Goal: Task Accomplishment & Management: Complete application form

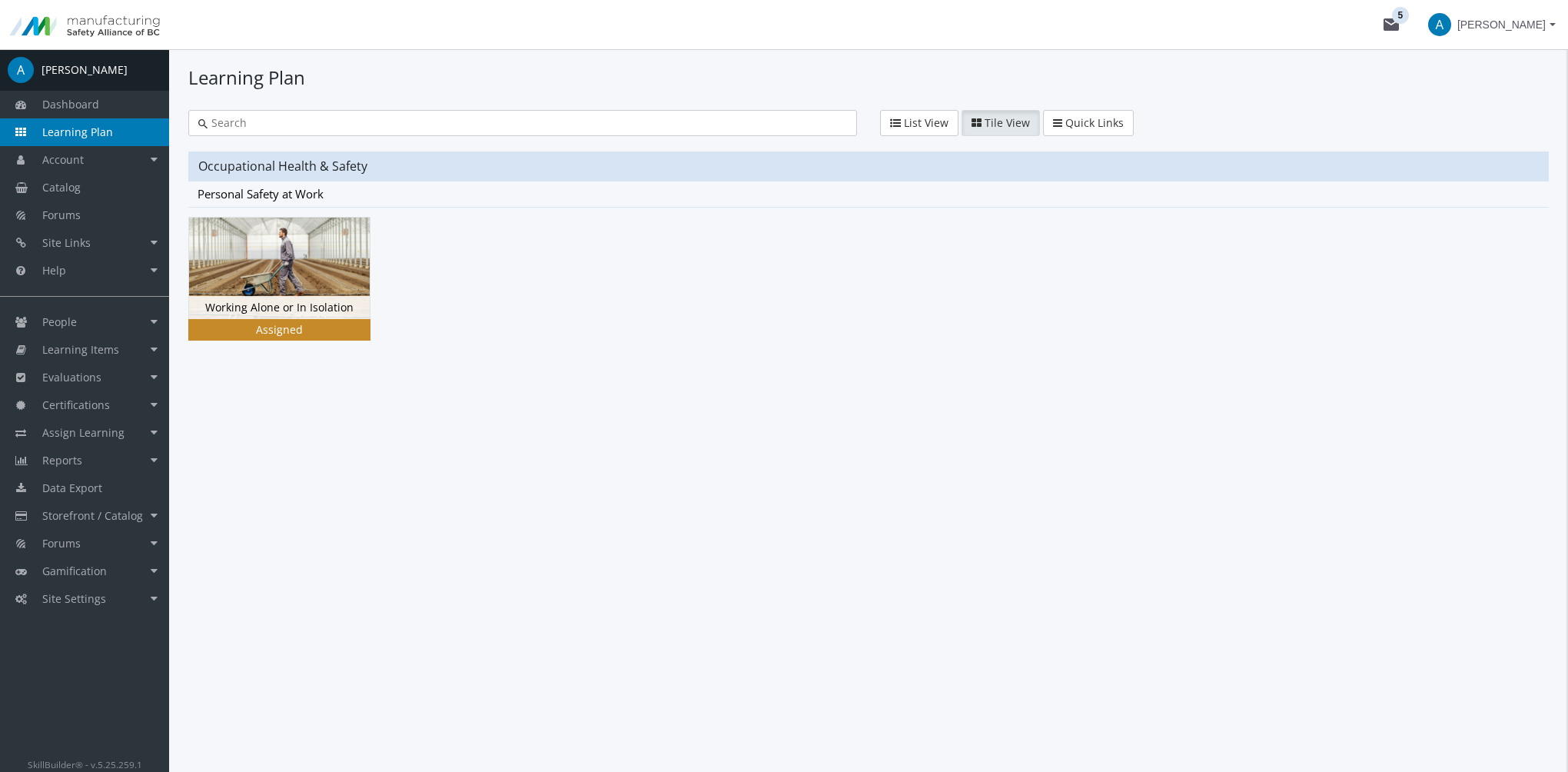
click at [336, 280] on img at bounding box center [279, 268] width 181 height 101
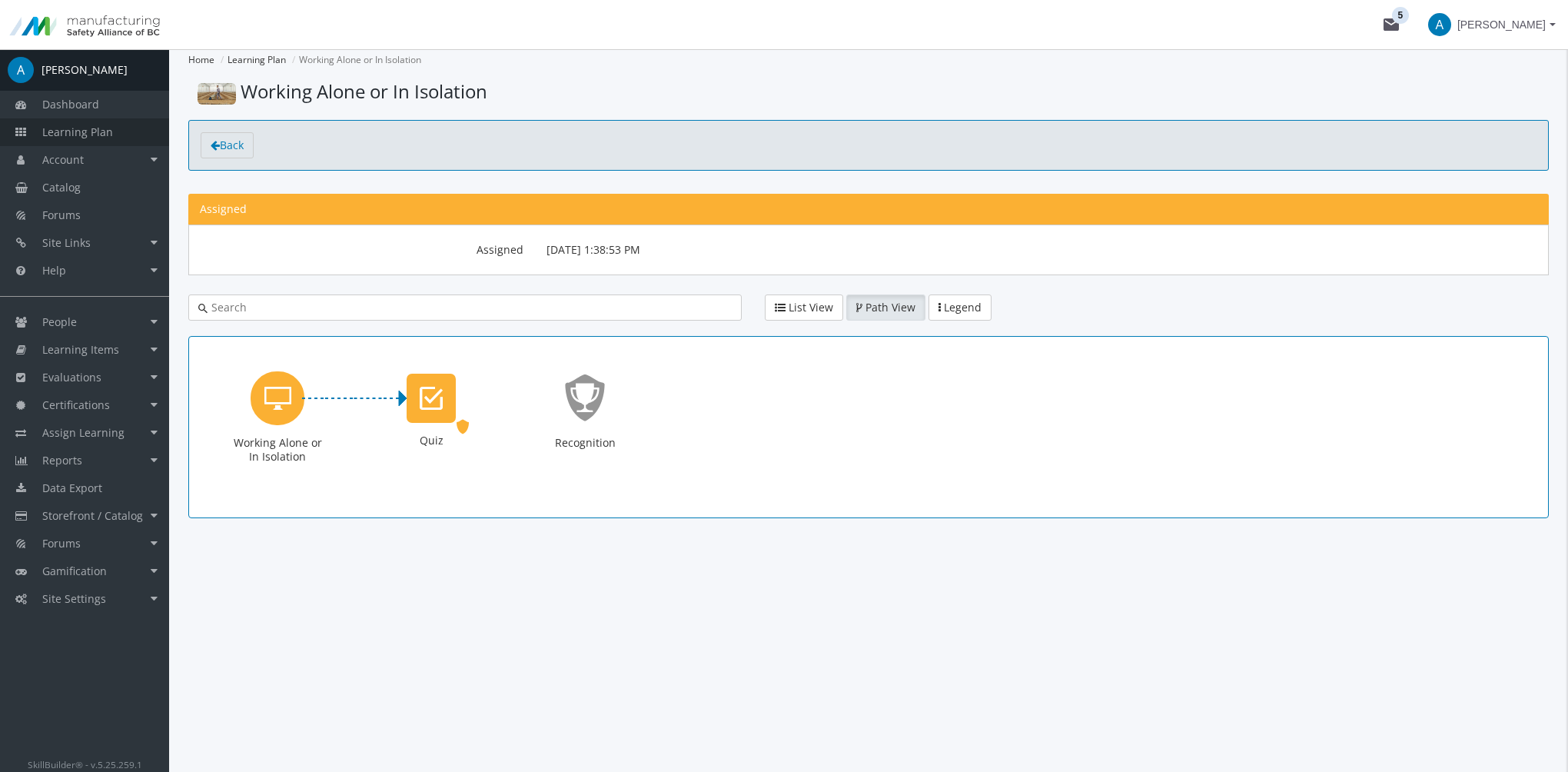
click at [116, 124] on link "Learning Plan" at bounding box center [84, 132] width 169 height 28
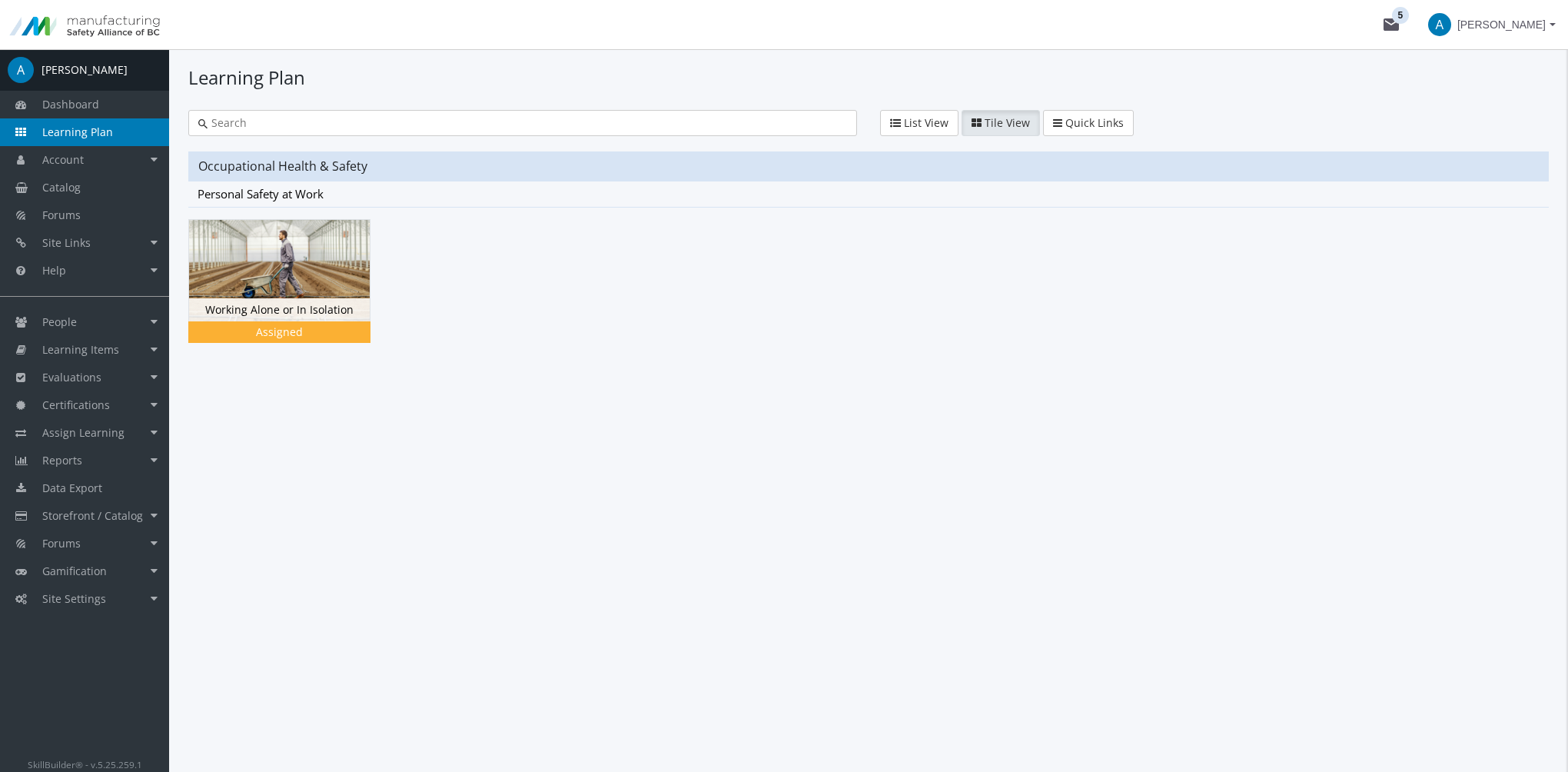
click at [1500, 28] on span "[PERSON_NAME]" at bounding box center [1501, 24] width 89 height 28
click at [1477, 133] on div "Amit Ramchandani aramchandani@basecorp.com Account Sign Out" at bounding box center [1495, 102] width 145 height 94
click at [1481, 123] on section "List View Tile View Quick Links Quick Links" at bounding box center [1214, 123] width 691 height 26
click at [1508, 20] on span "[PERSON_NAME]" at bounding box center [1501, 24] width 89 height 28
click at [1494, 128] on link "Sign Out" at bounding box center [1491, 136] width 139 height 17
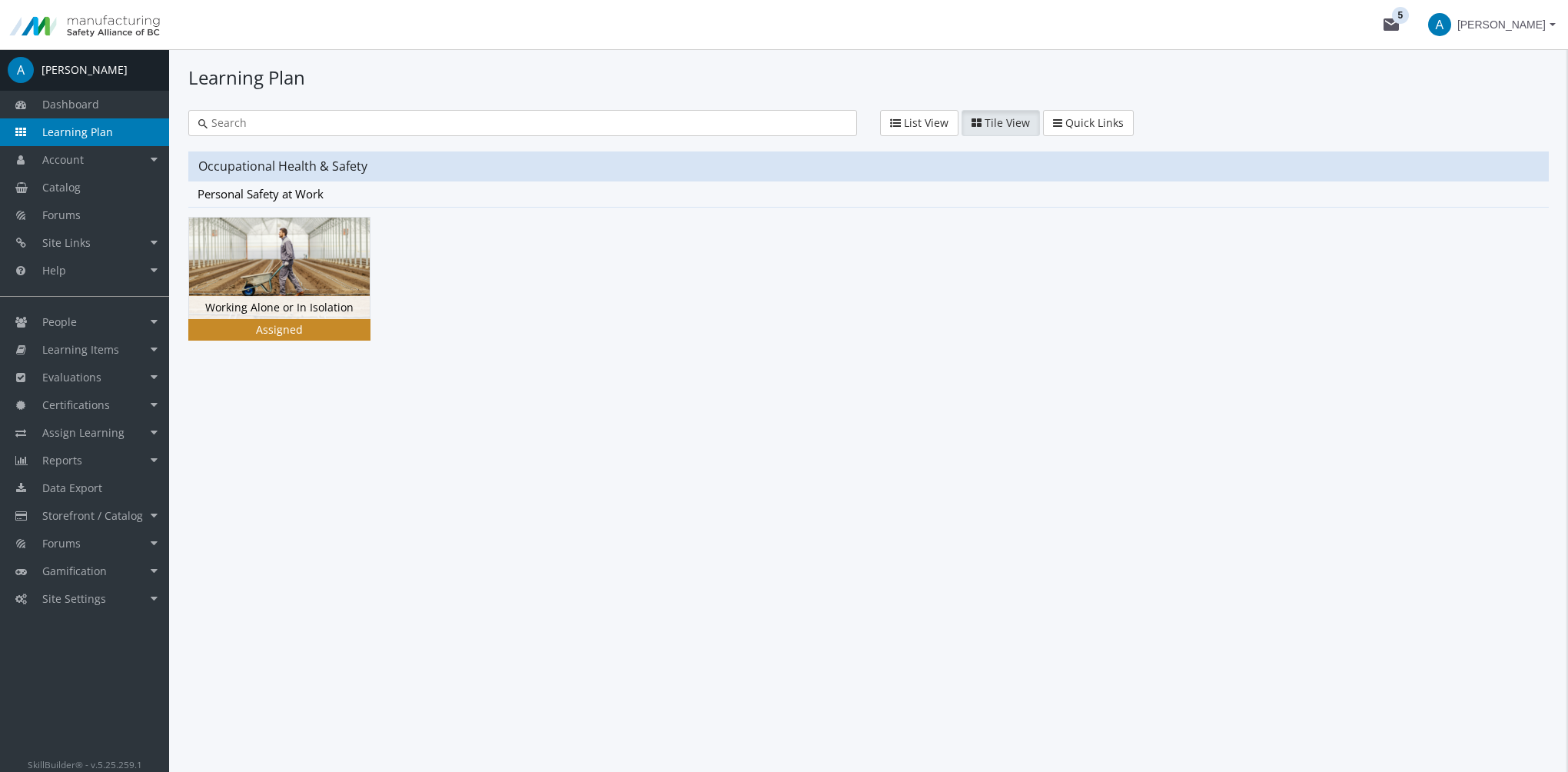
click at [295, 245] on img at bounding box center [279, 268] width 181 height 101
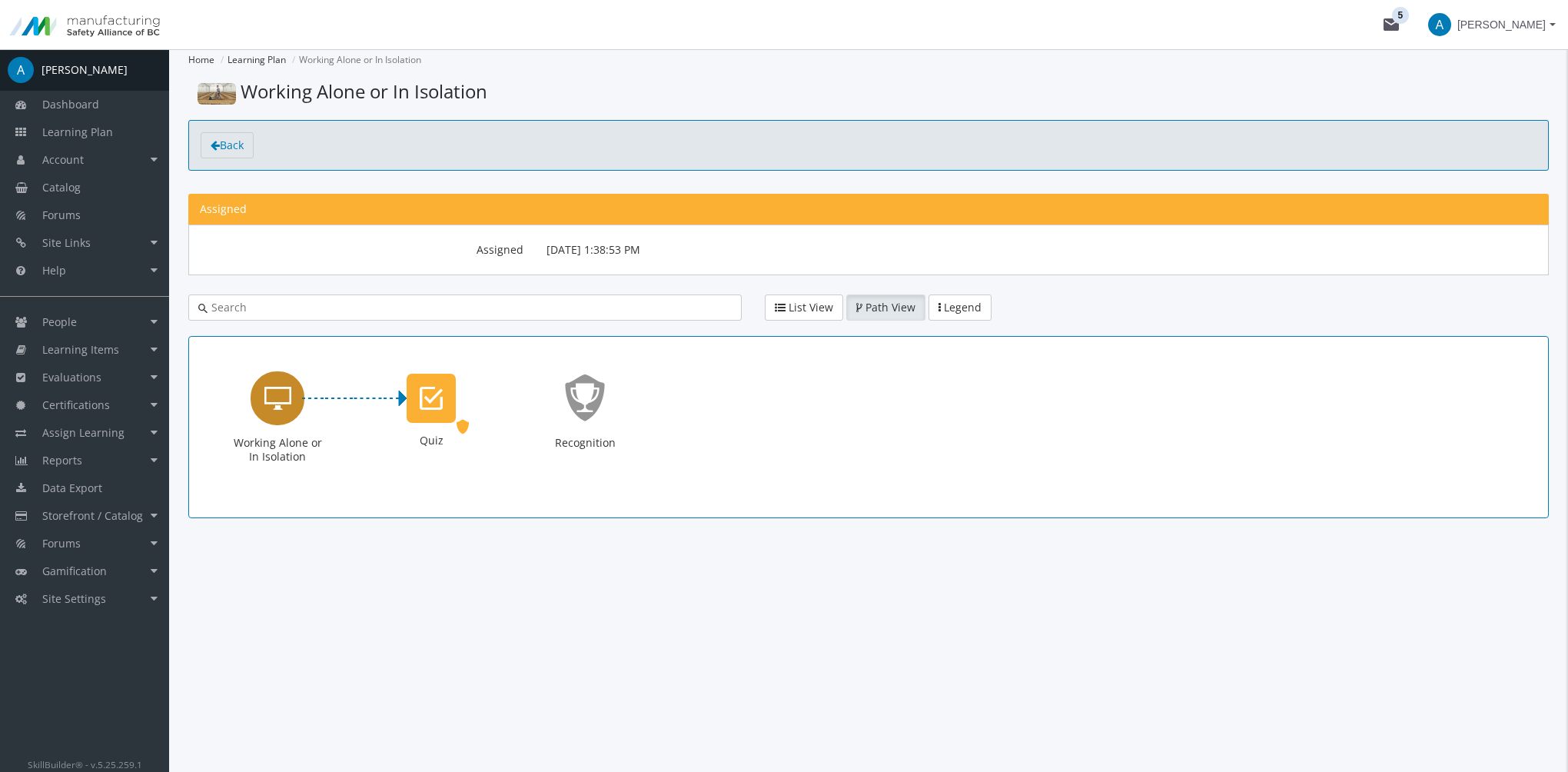
click at [279, 401] on icon "Working Alone or In Isolation" at bounding box center [278, 398] width 27 height 30
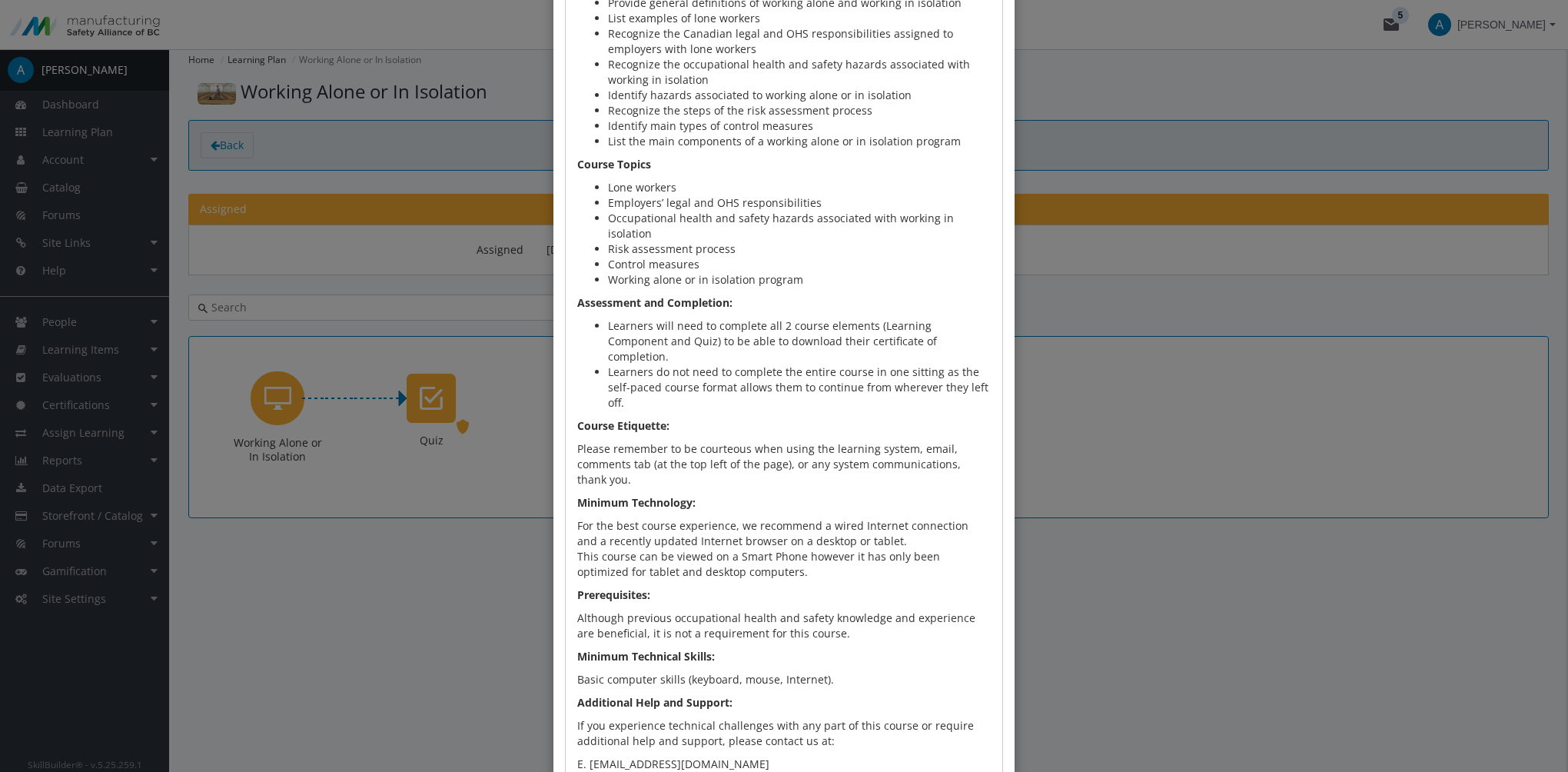
scroll to position [601, 0]
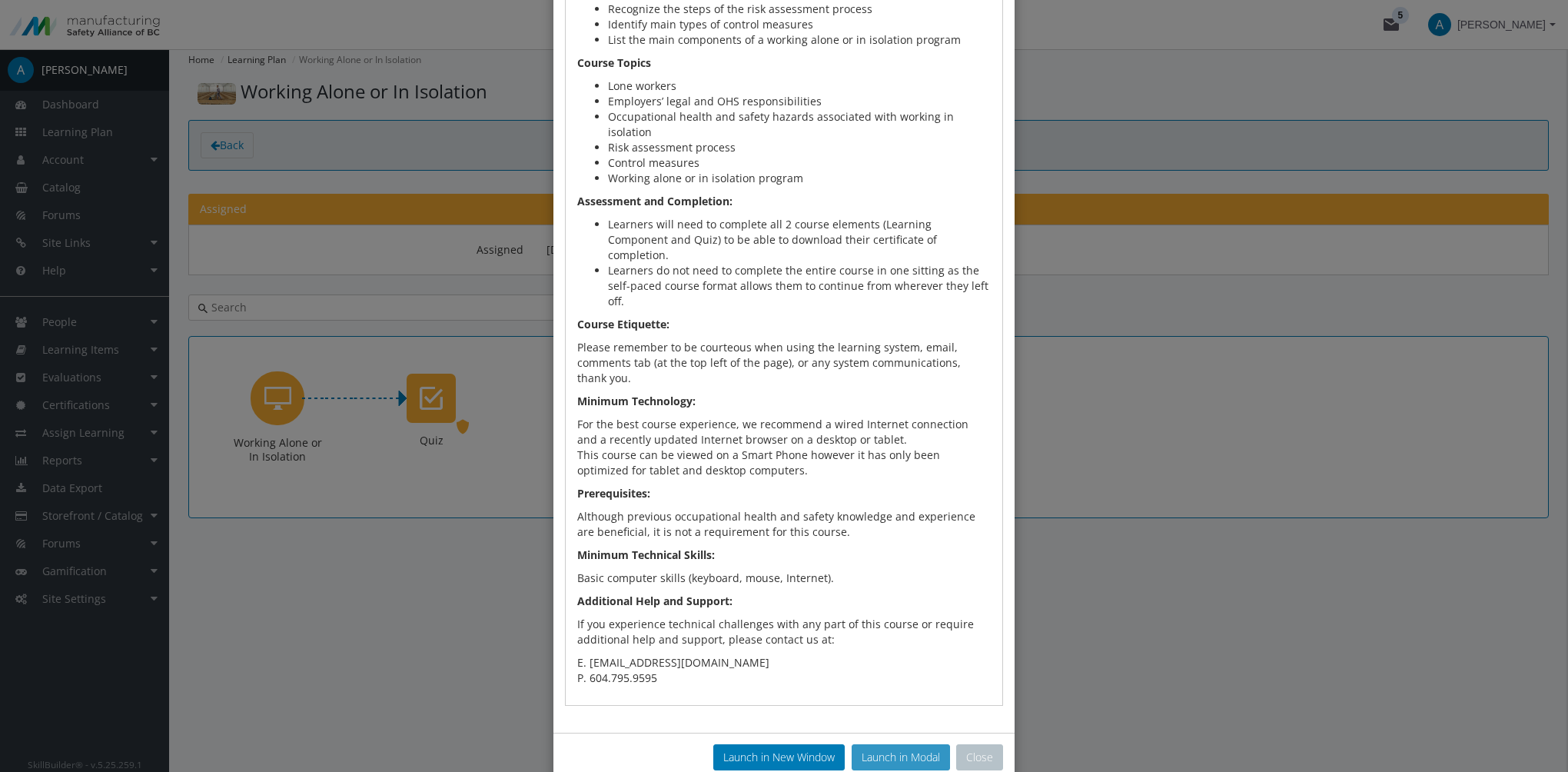
click at [906, 744] on button "Launch in Modal" at bounding box center [901, 757] width 99 height 26
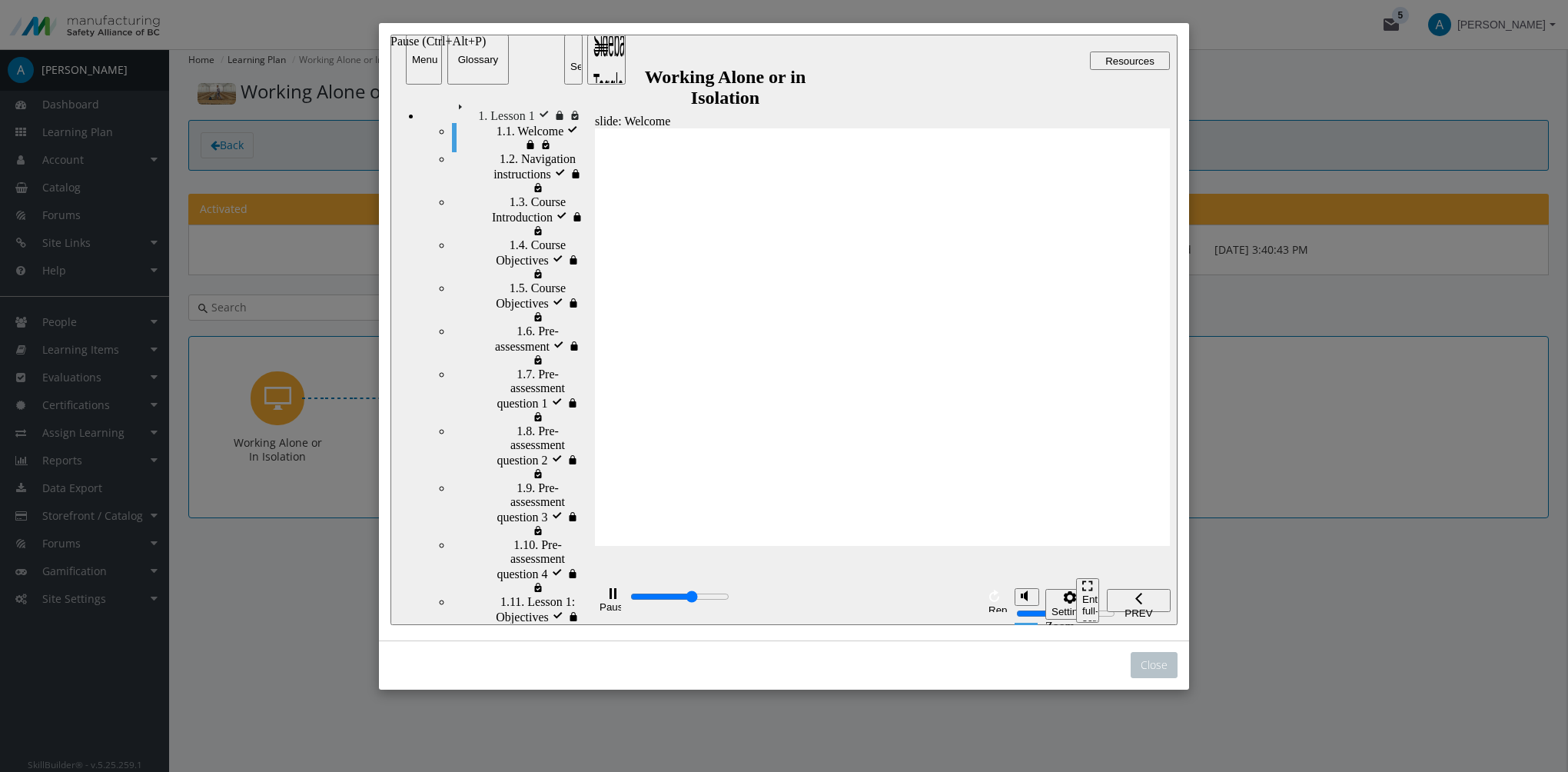
click at [601, 600] on div "Pause (Ctrl+Alt+P)" at bounding box center [612, 600] width 26 height 26
type input "3200"
click at [1162, 664] on button "Close" at bounding box center [1153, 665] width 47 height 26
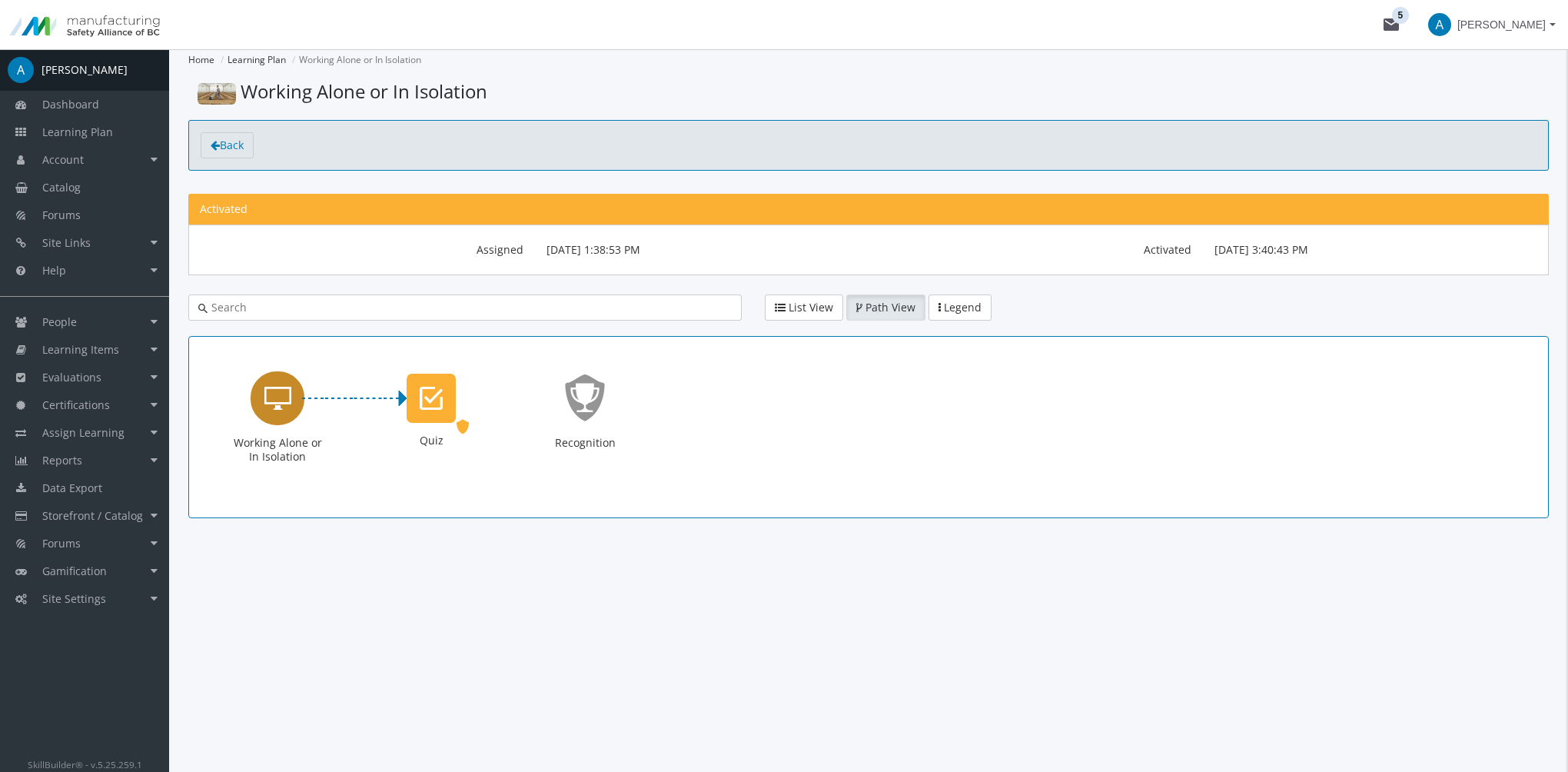
click at [268, 415] on div "Working Alone or In Isolation" at bounding box center [278, 398] width 54 height 54
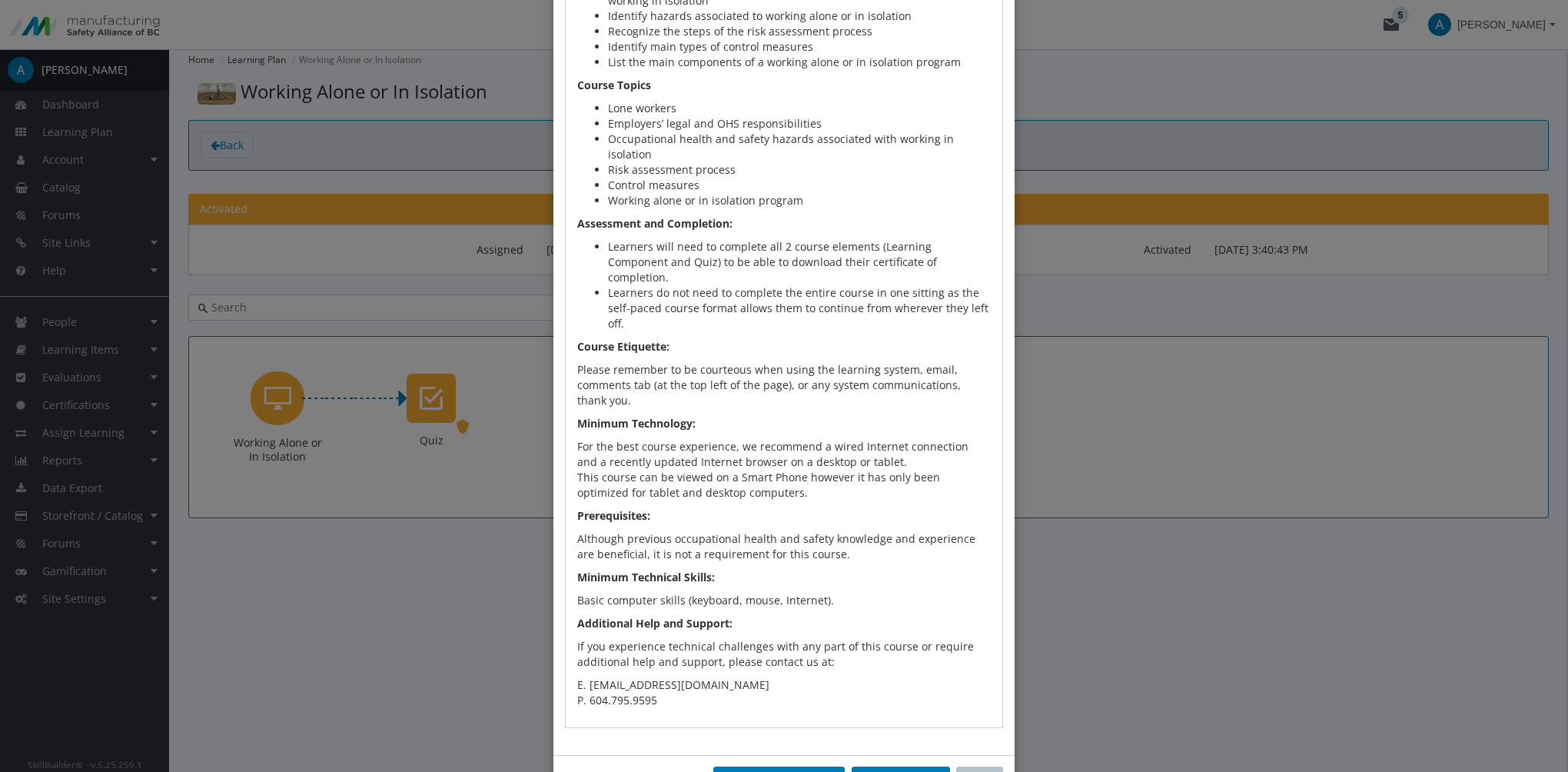
scroll to position [601, 0]
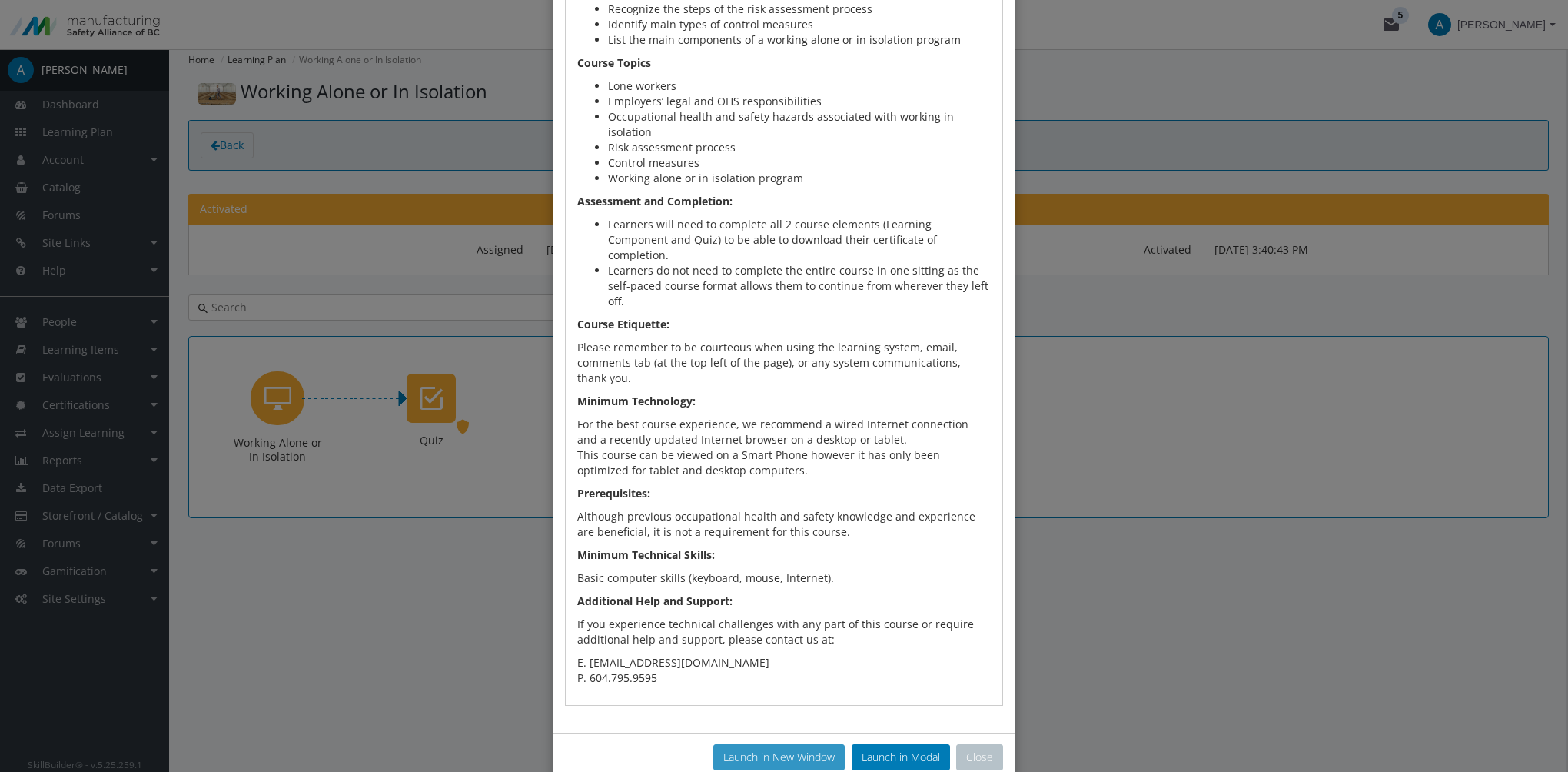
click at [791, 744] on button "Launch in New Window" at bounding box center [778, 757] width 132 height 26
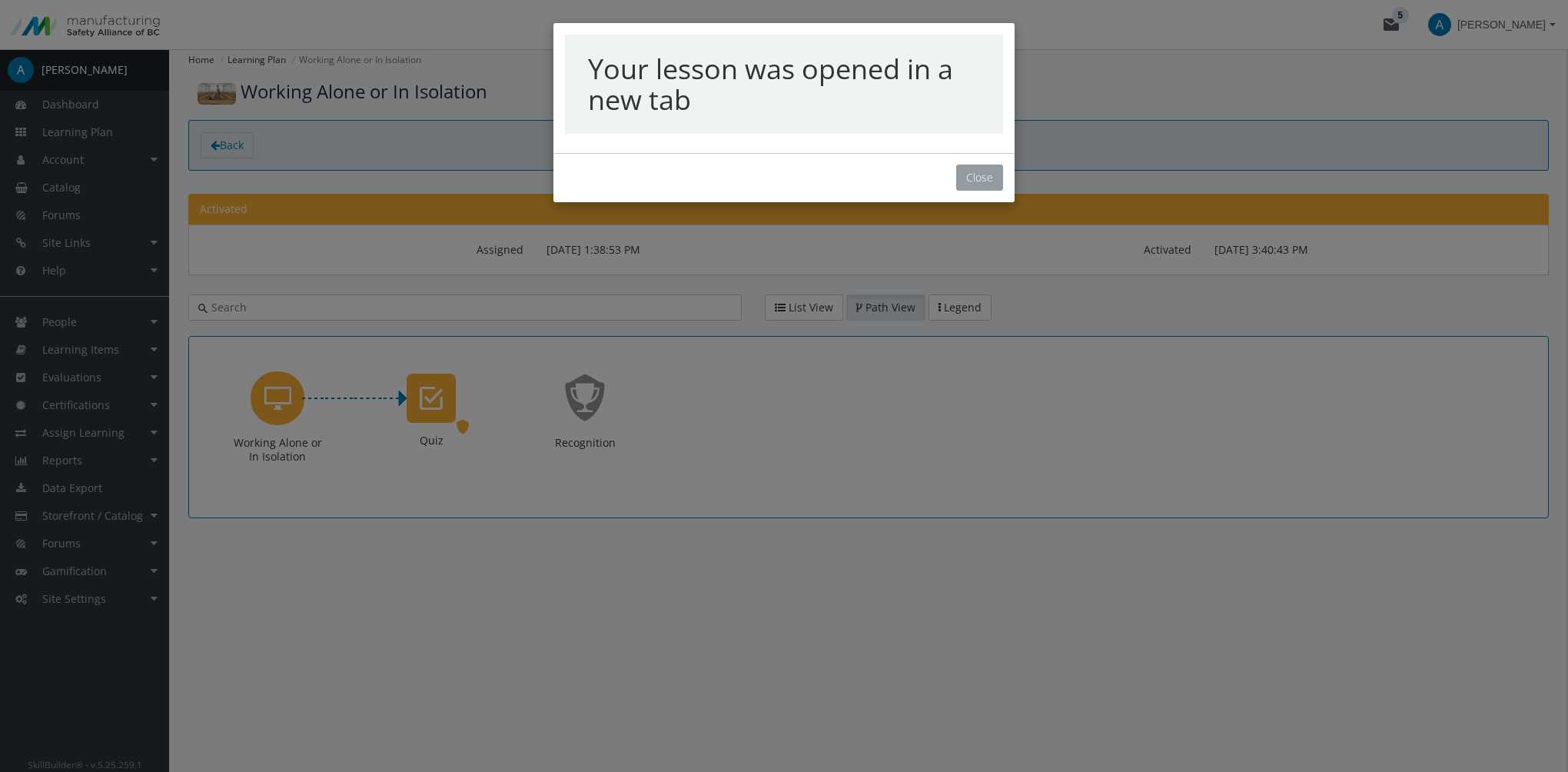
click at [975, 173] on button "Close" at bounding box center [980, 177] width 47 height 26
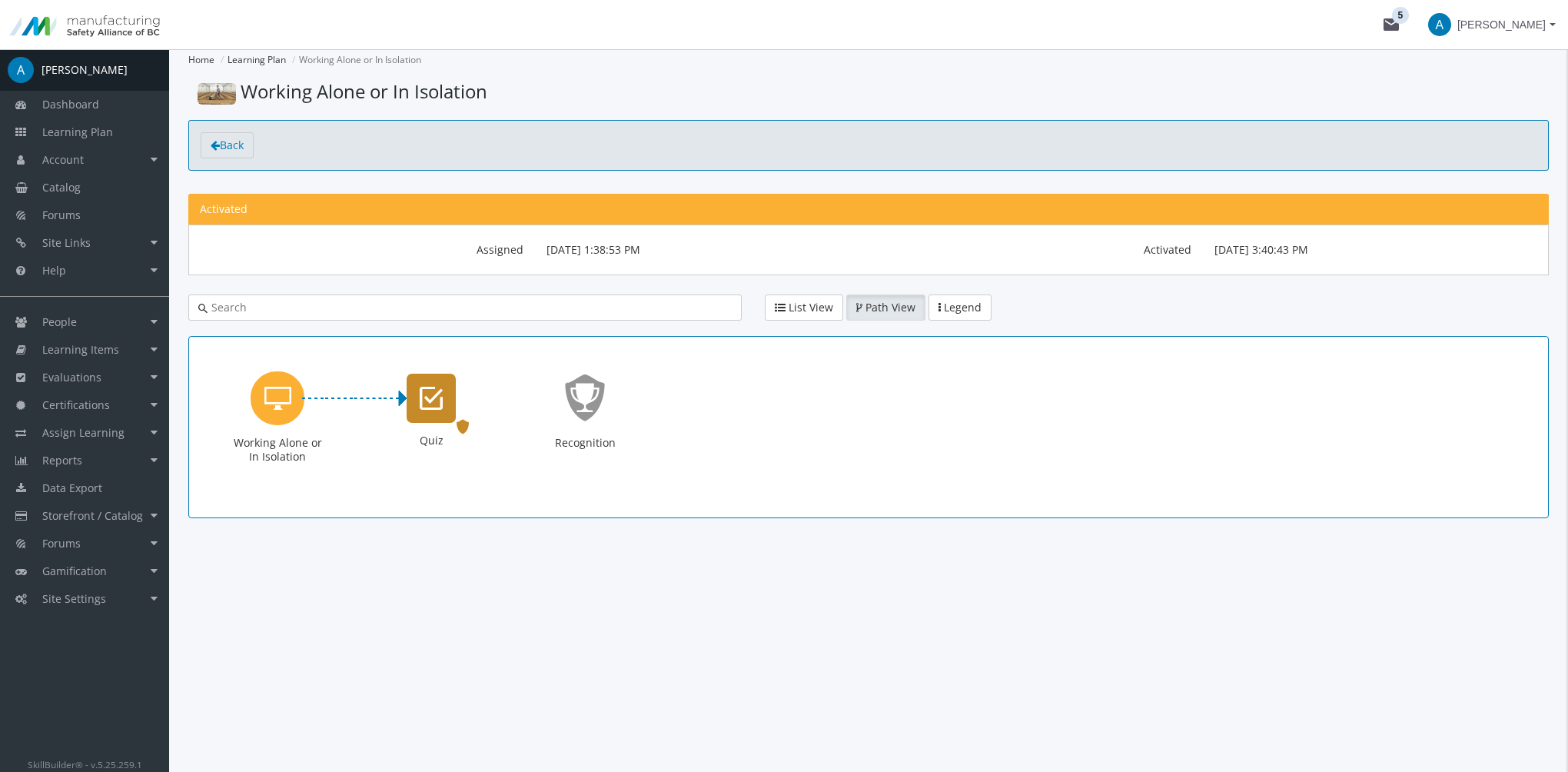
click at [427, 404] on icon "Quiz" at bounding box center [432, 398] width 23 height 30
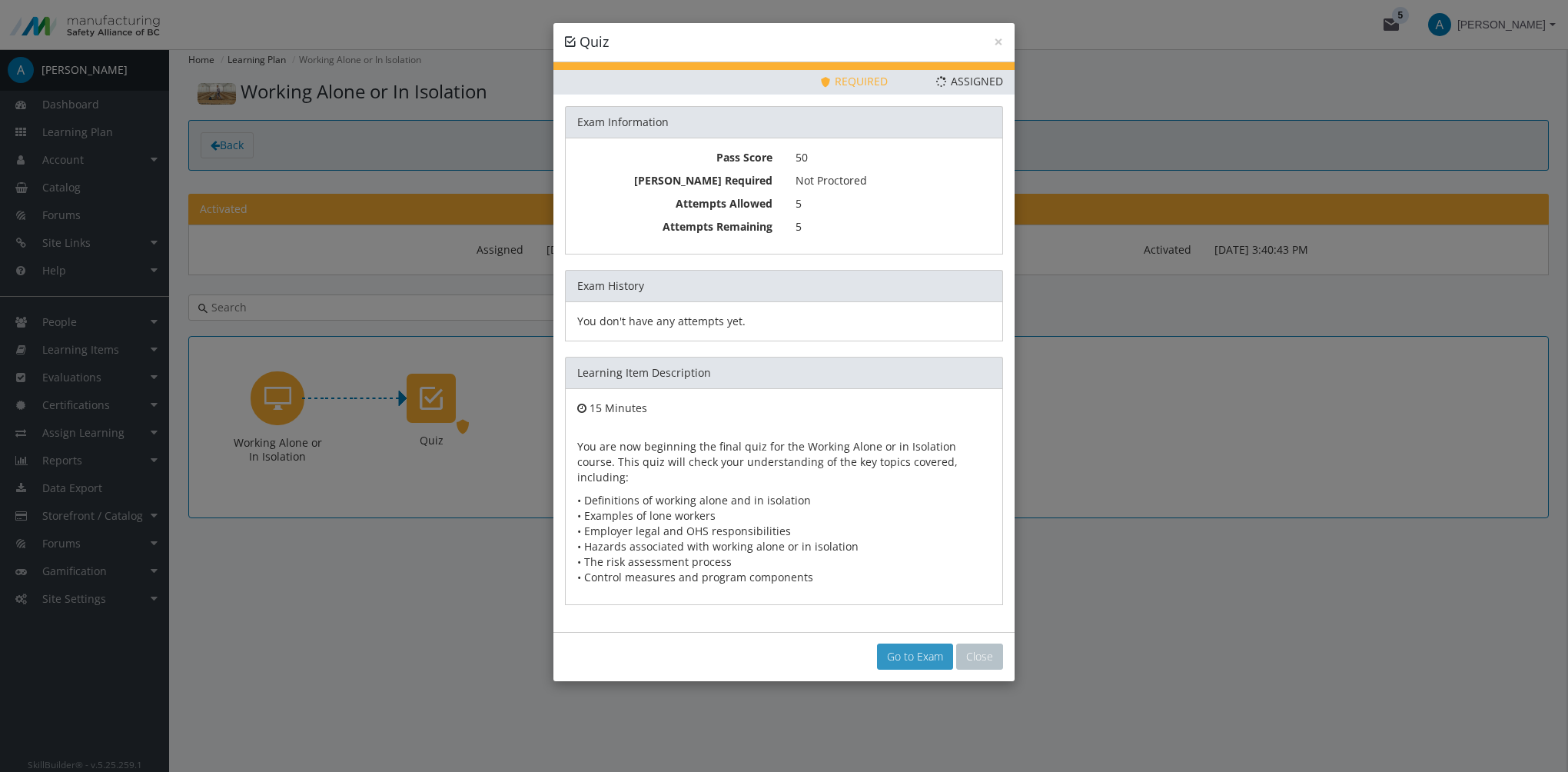
click at [909, 643] on link "Go to Exam" at bounding box center [914, 656] width 76 height 26
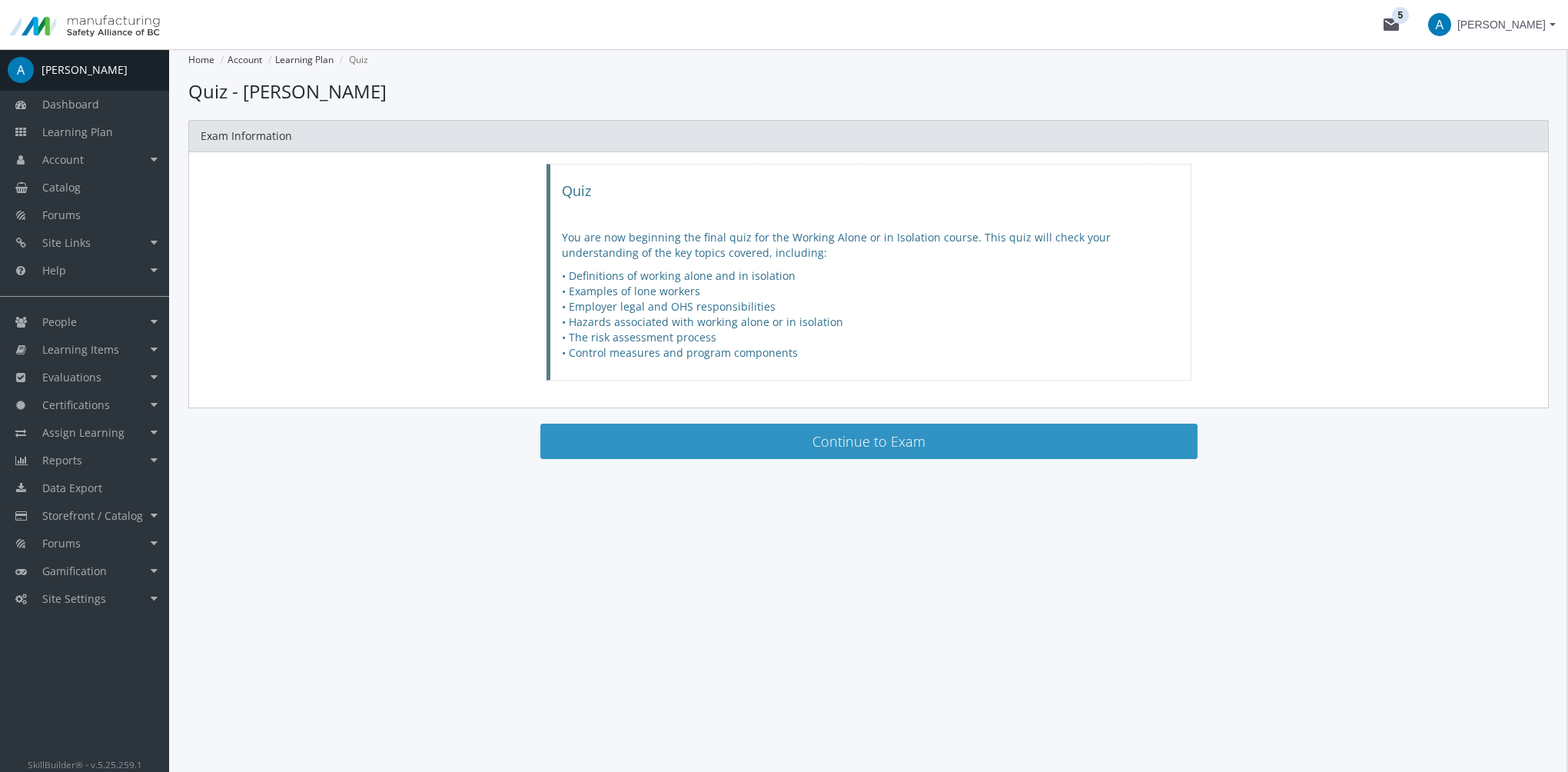
click at [760, 440] on button "Continue to Exam" at bounding box center [869, 441] width 657 height 35
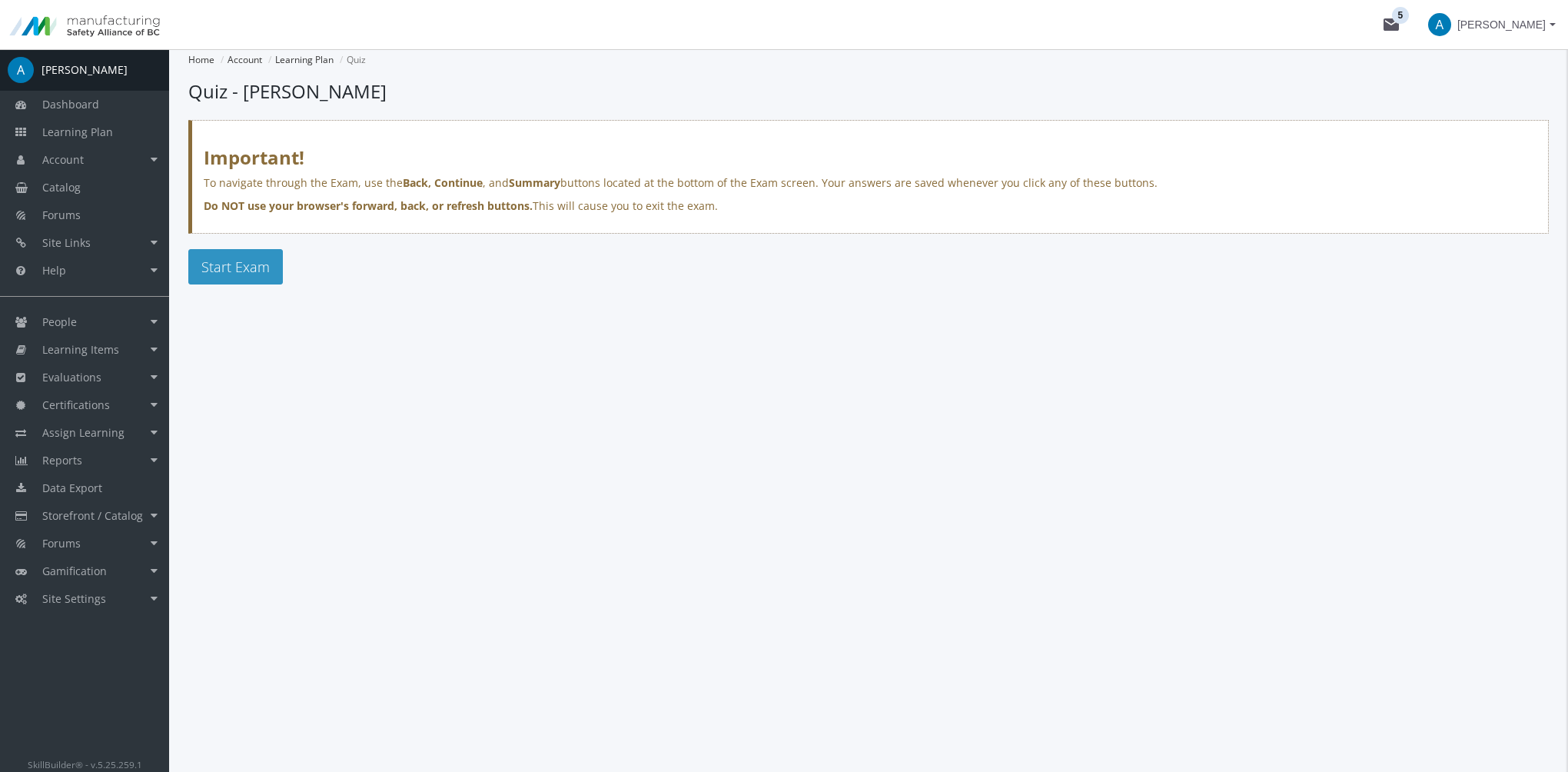
click at [253, 267] on span "Start Exam" at bounding box center [236, 266] width 68 height 19
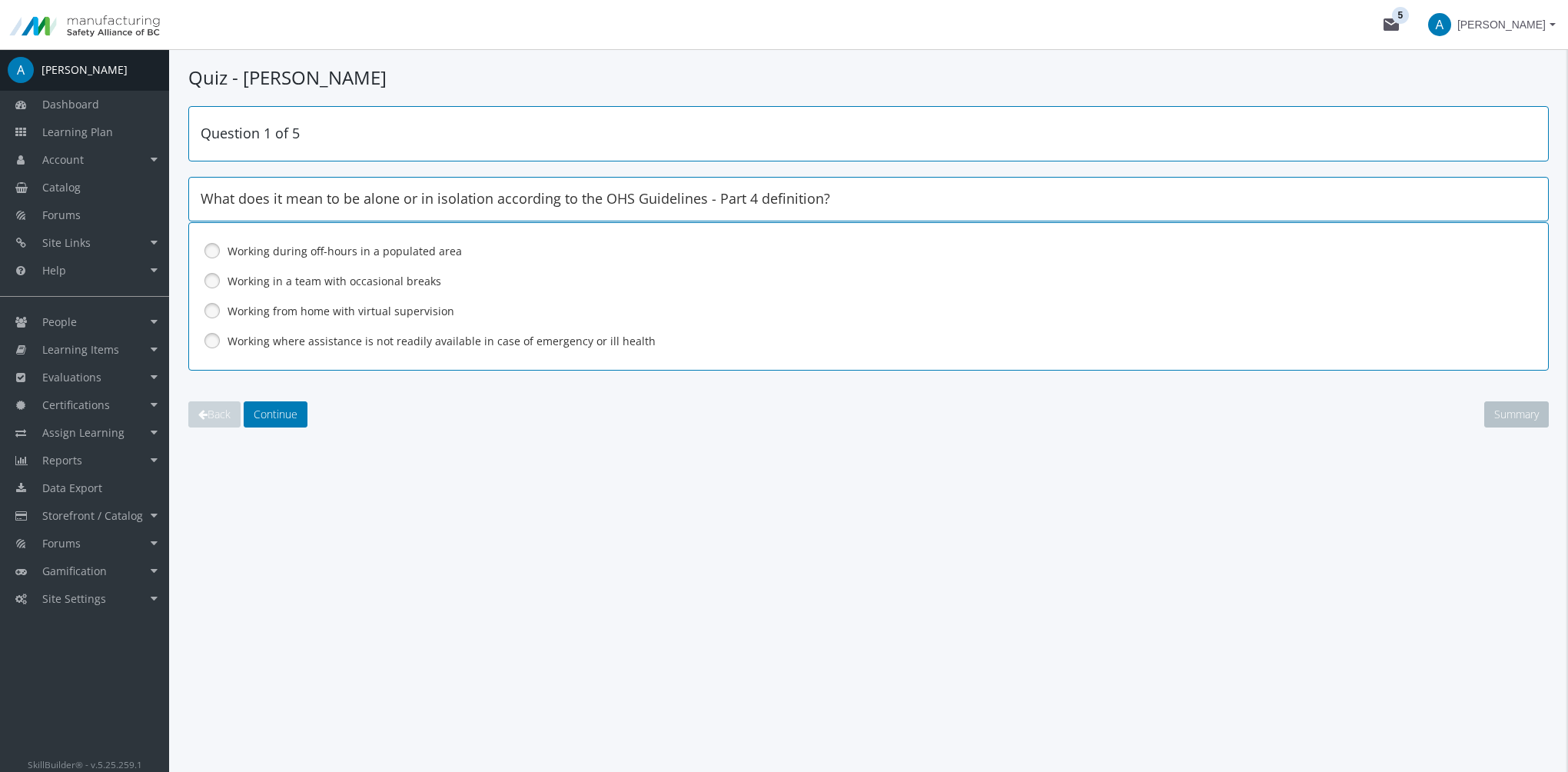
click at [272, 337] on label "Working where assistance is not readily available in case of emergency or ill h…" at bounding box center [828, 340] width 1202 height 15
click at [288, 409] on span "Continue" at bounding box center [275, 414] width 44 height 14
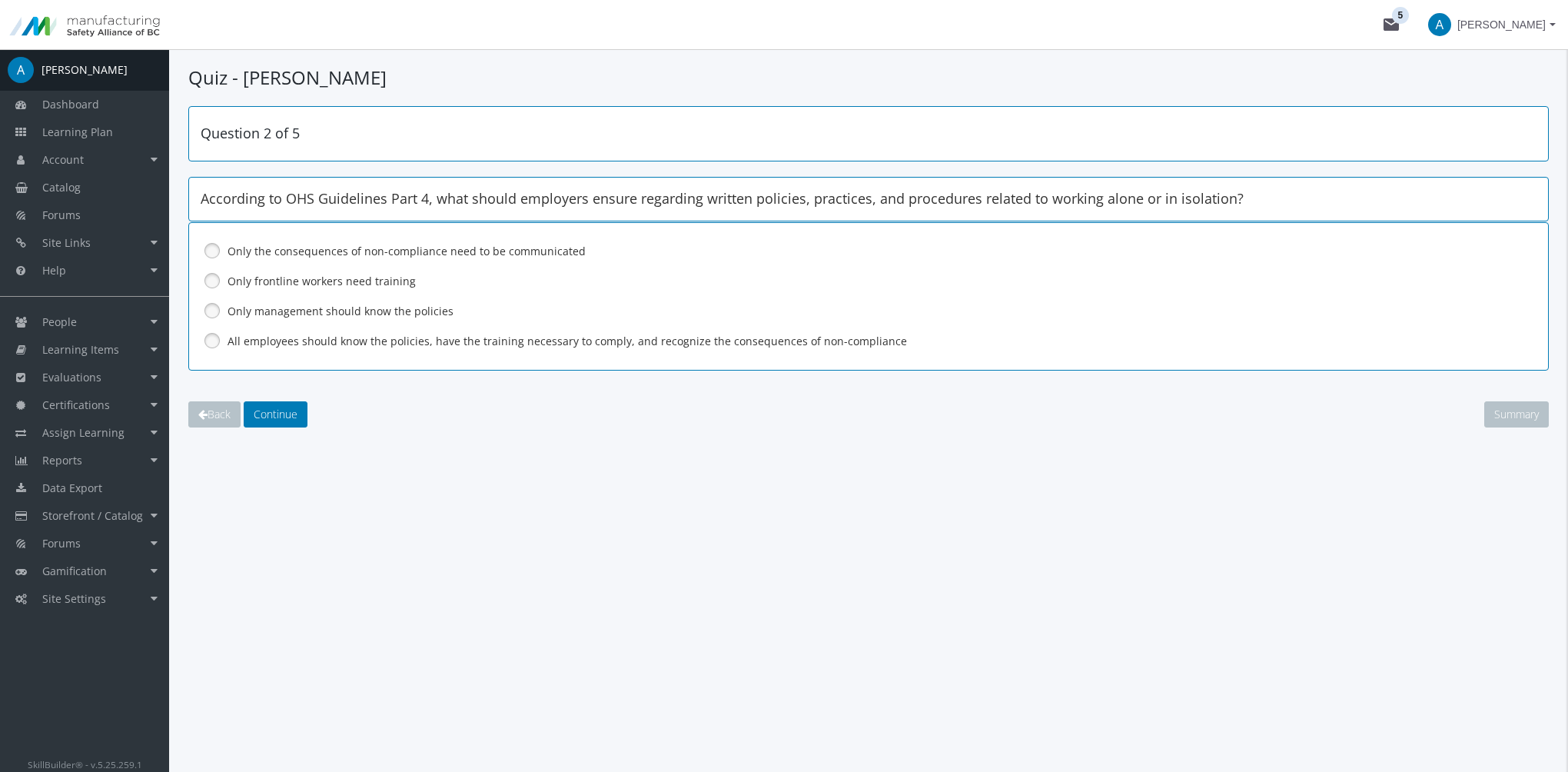
click at [256, 340] on label "All employees should know the policies, have the training necessary to comply, …" at bounding box center [828, 340] width 1202 height 15
click at [268, 418] on span "Continue" at bounding box center [275, 414] width 44 height 14
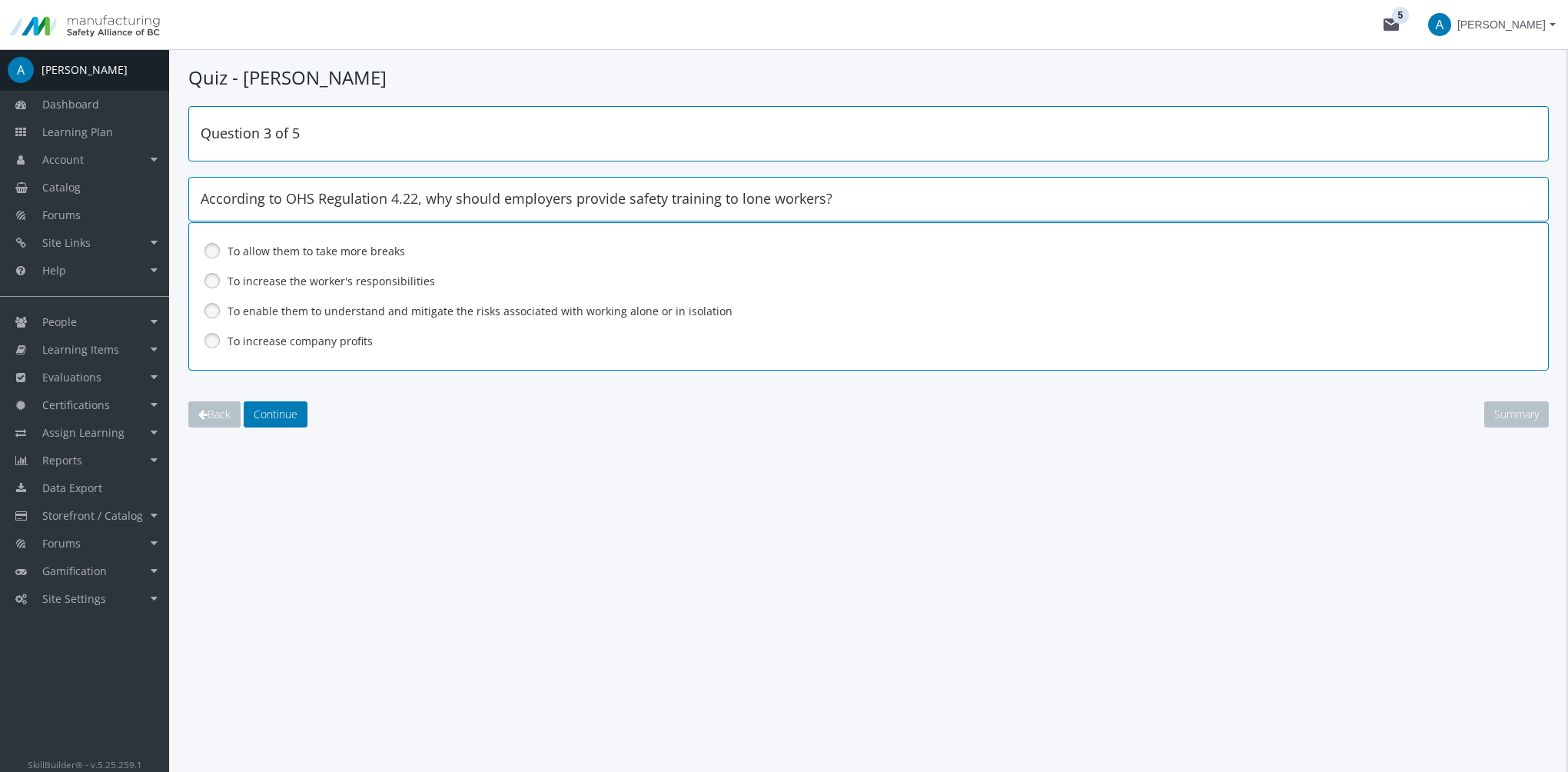
click at [262, 310] on label "To enable them to understand and mitigate the risks associated with working alo…" at bounding box center [828, 311] width 1202 height 15
click at [270, 414] on span "Continue" at bounding box center [275, 414] width 44 height 14
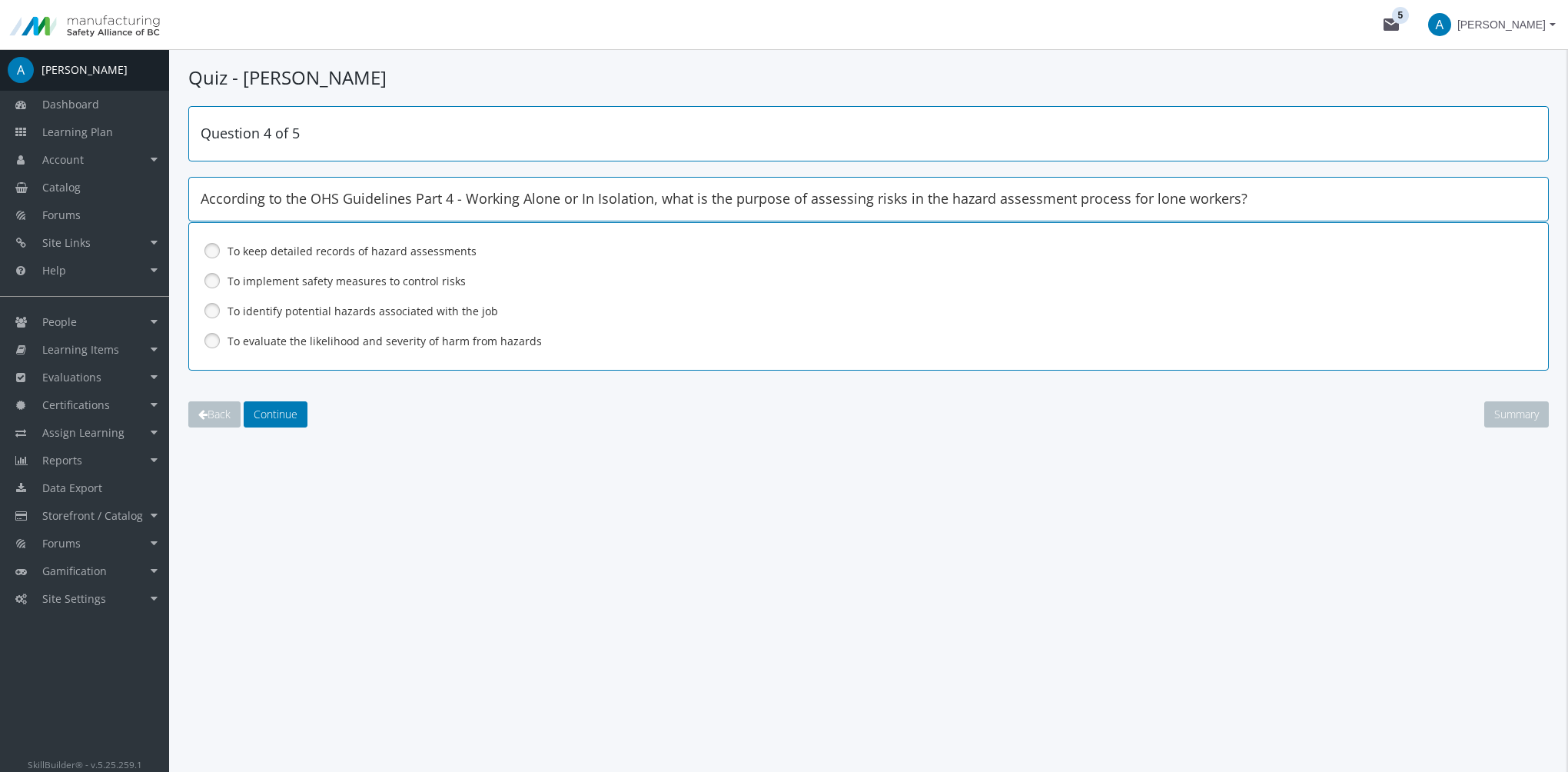
click at [260, 341] on label "To evaluate the likelihood and severity of harm from hazards" at bounding box center [828, 340] width 1202 height 15
click at [279, 417] on span "Continue" at bounding box center [275, 414] width 44 height 14
click at [279, 288] on div "Conduct a hazard assessment and develop safety measures" at bounding box center [868, 280] width 1335 height 26
click at [285, 411] on span "Continue" at bounding box center [275, 414] width 44 height 14
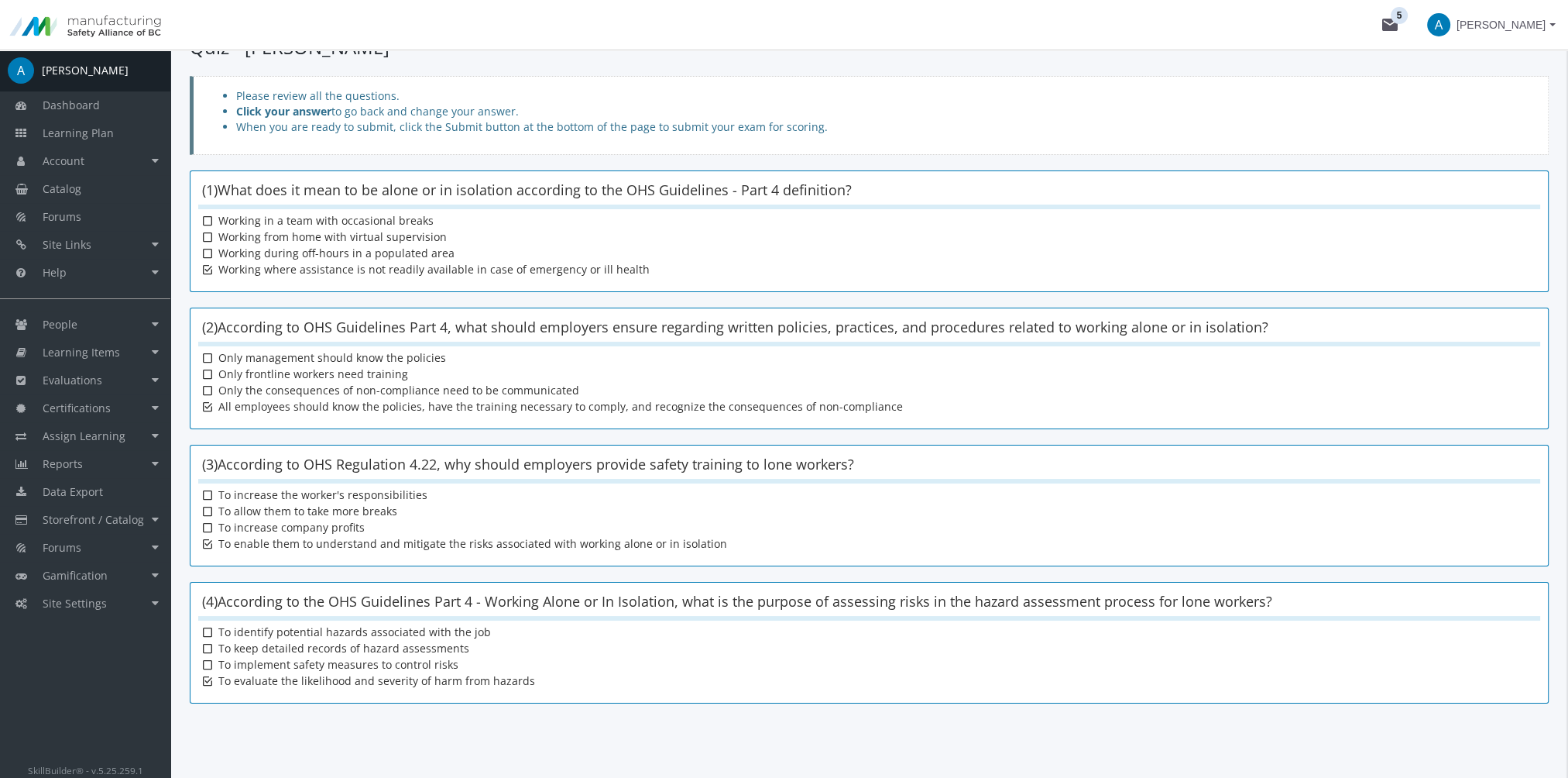
scroll to position [218, 0]
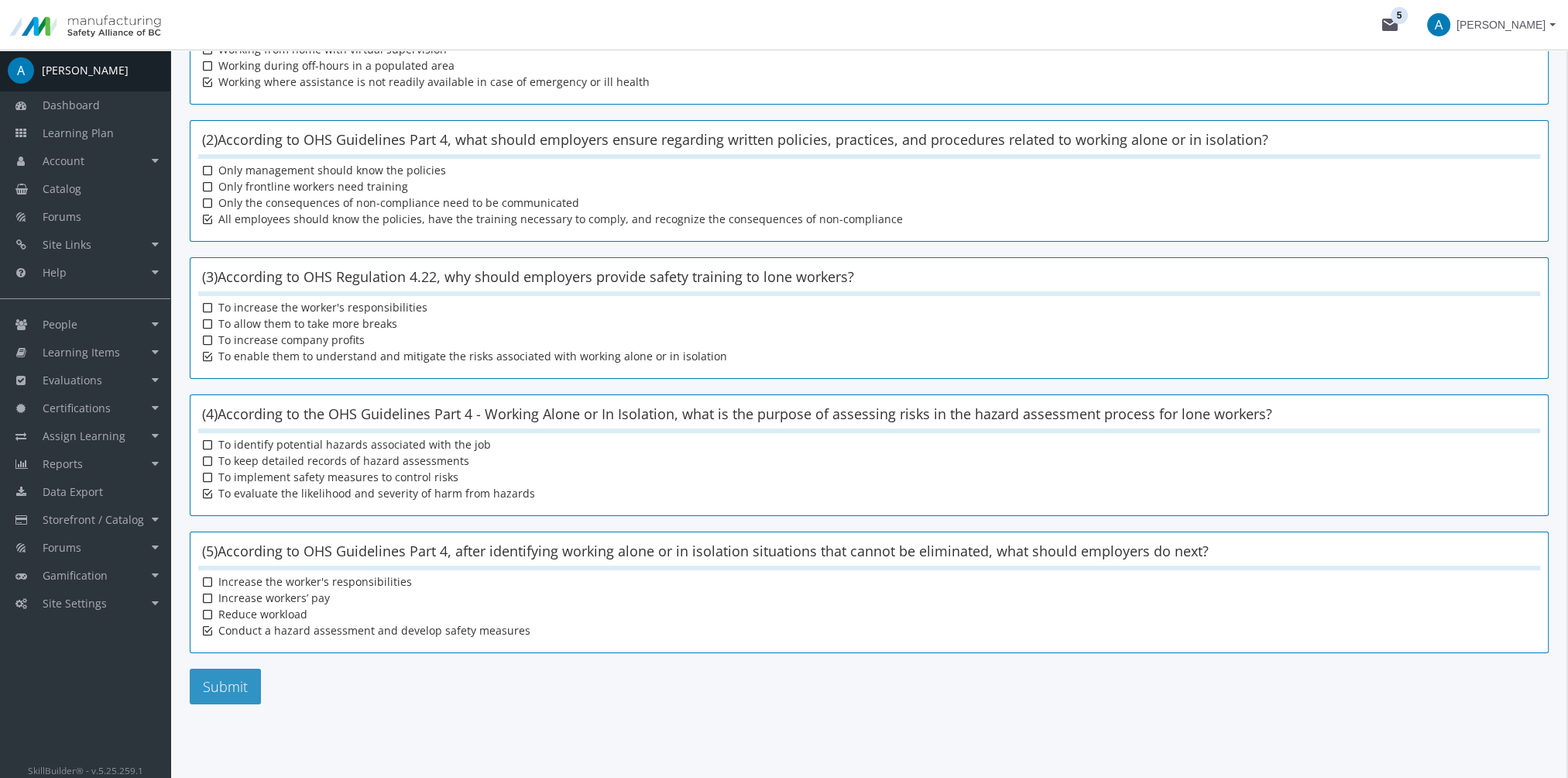
click at [226, 680] on button "Submit" at bounding box center [225, 686] width 71 height 35
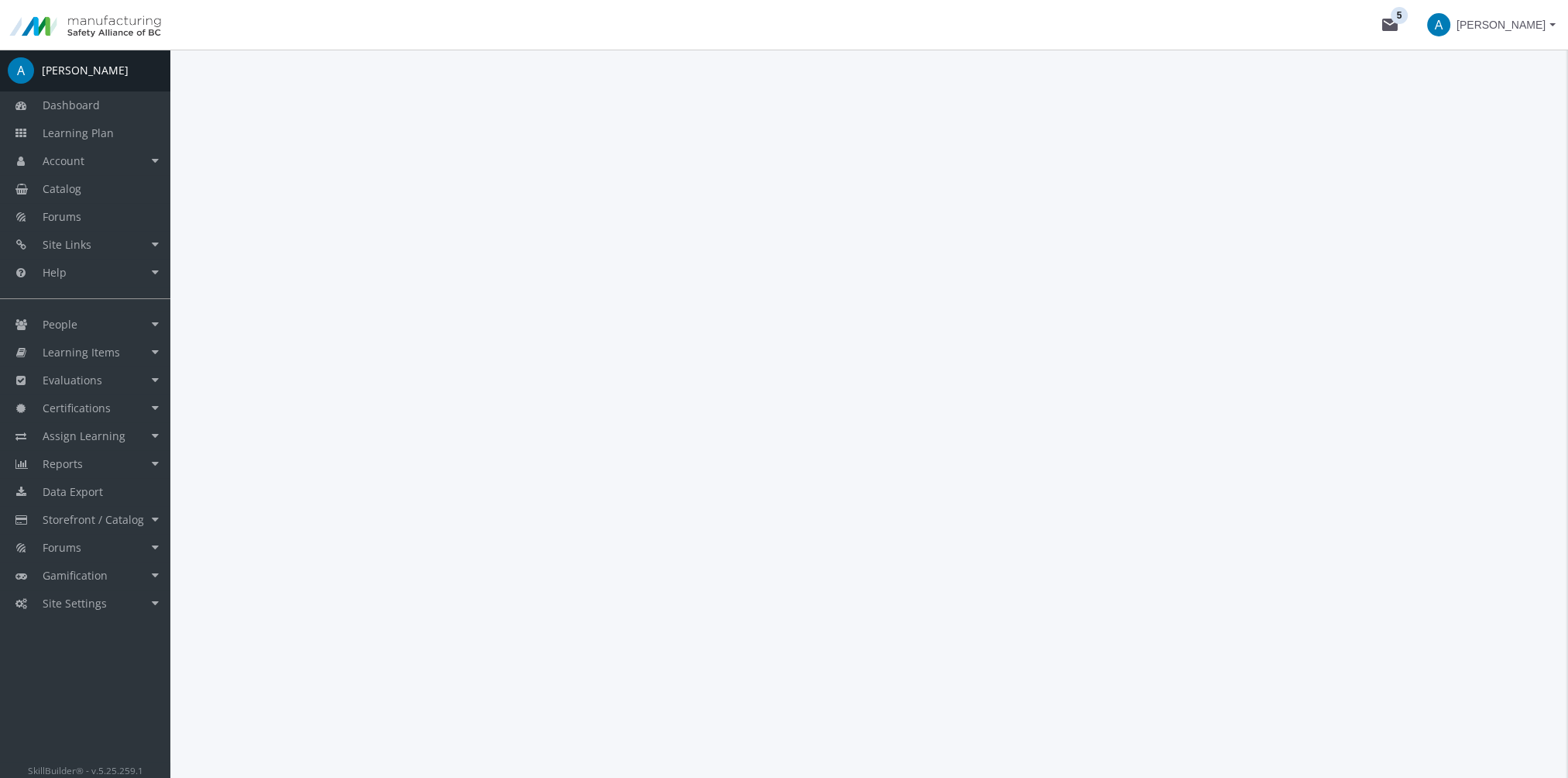
scroll to position [0, 0]
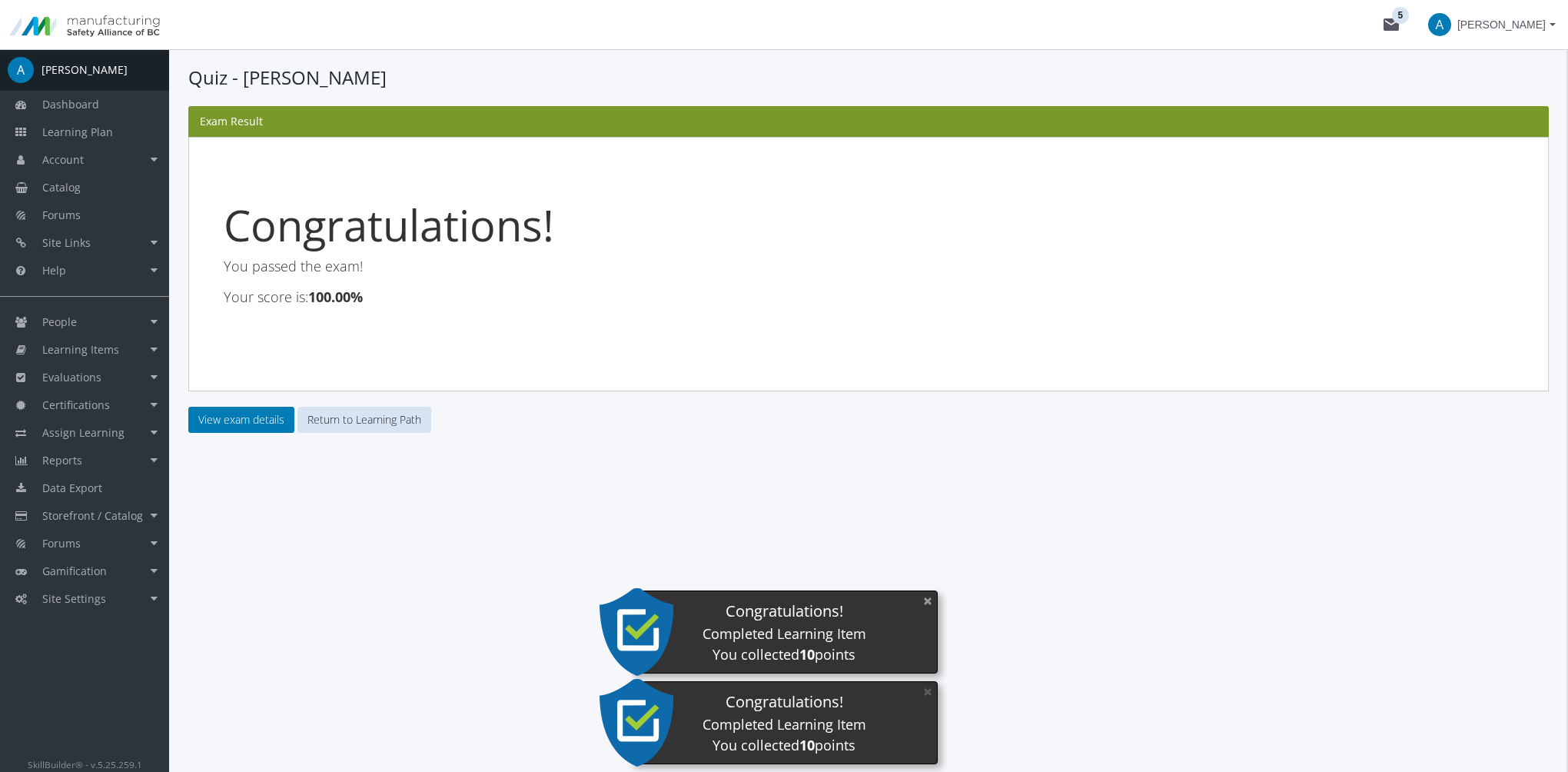
click at [921, 596] on button "×" at bounding box center [927, 600] width 24 height 31
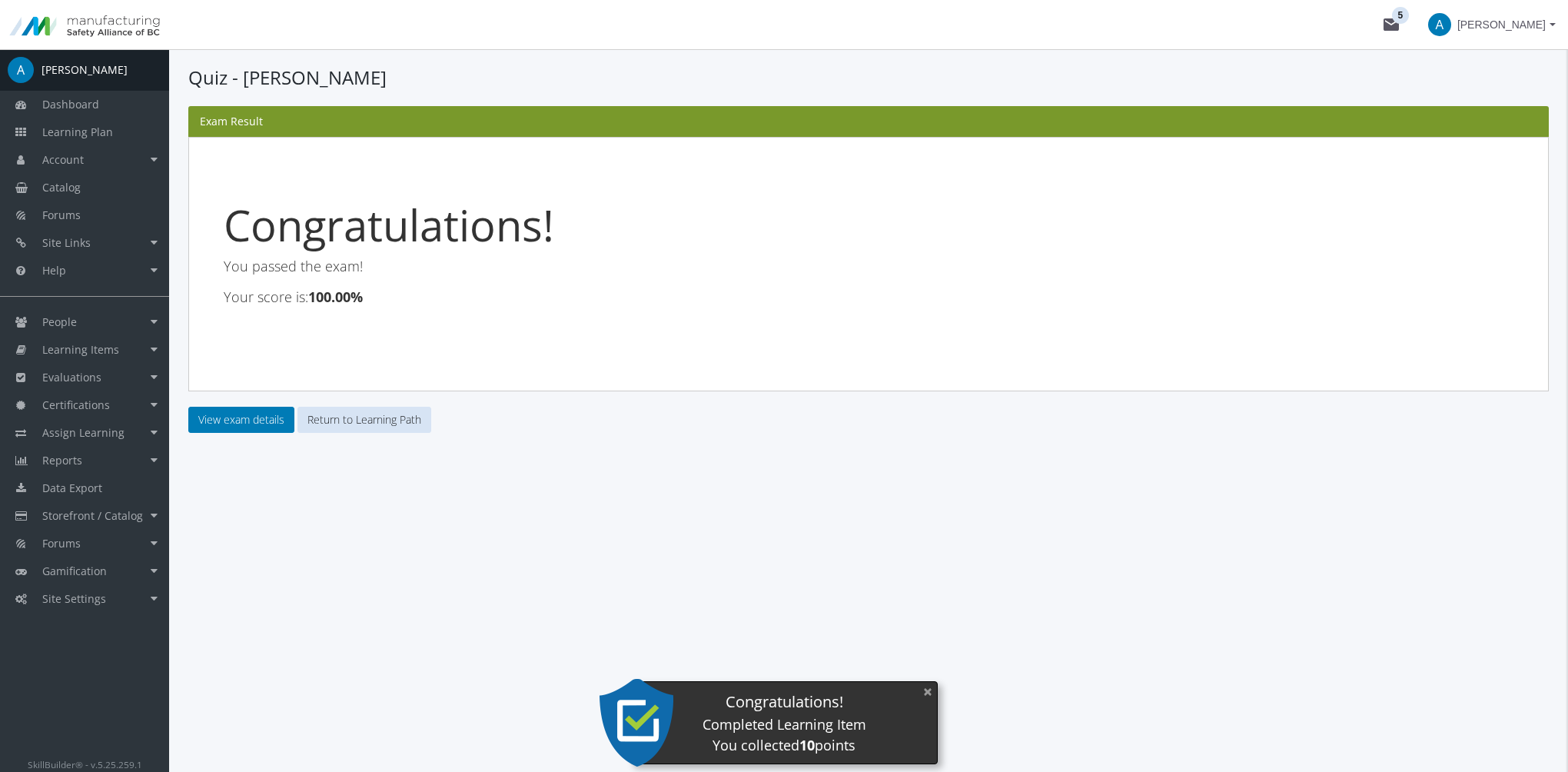
click at [925, 689] on button "×" at bounding box center [927, 691] width 24 height 31
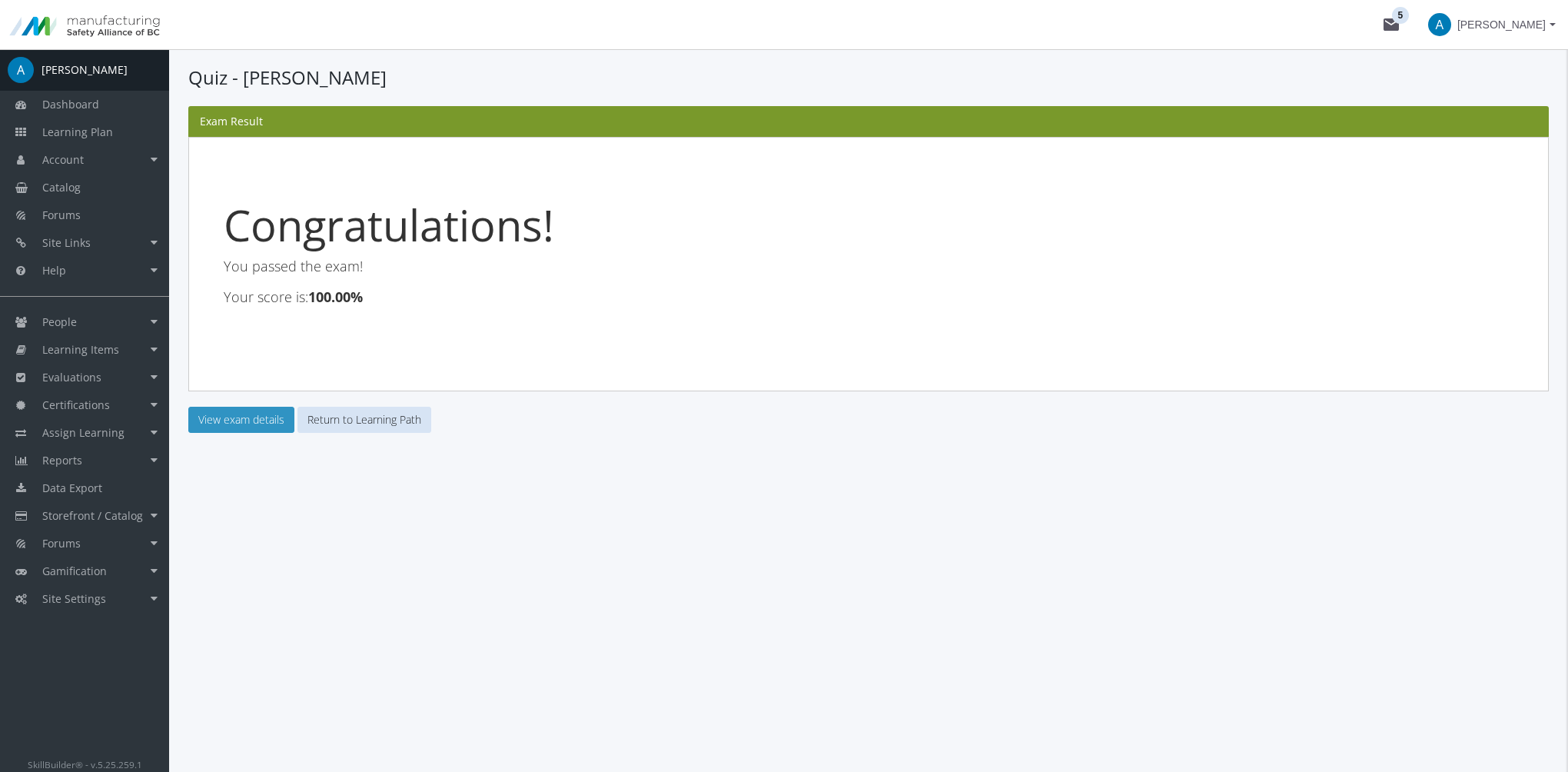
click at [267, 415] on link "View exam details" at bounding box center [241, 419] width 106 height 26
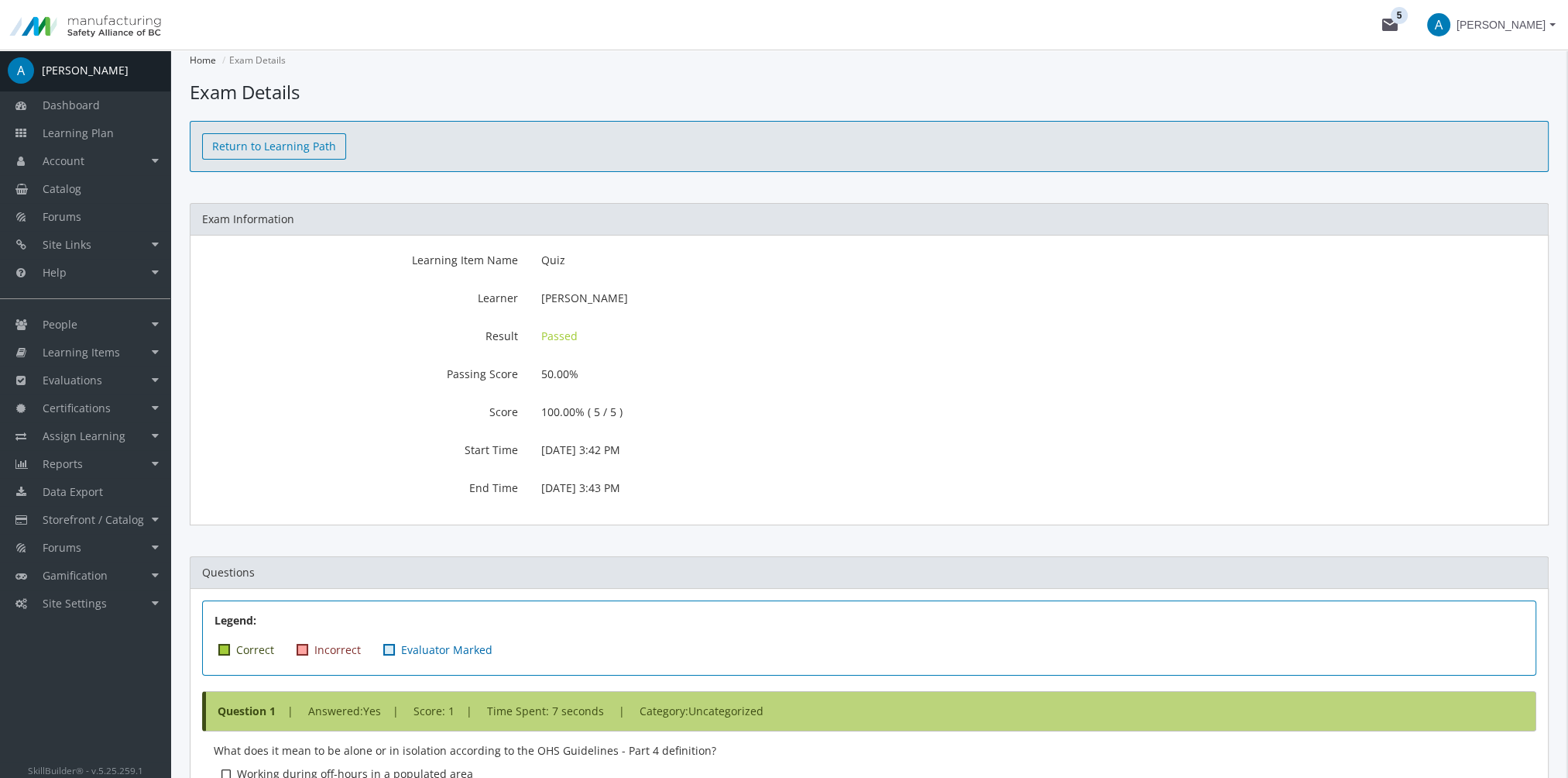
click at [315, 147] on link "Return to Learning Path" at bounding box center [274, 146] width 144 height 26
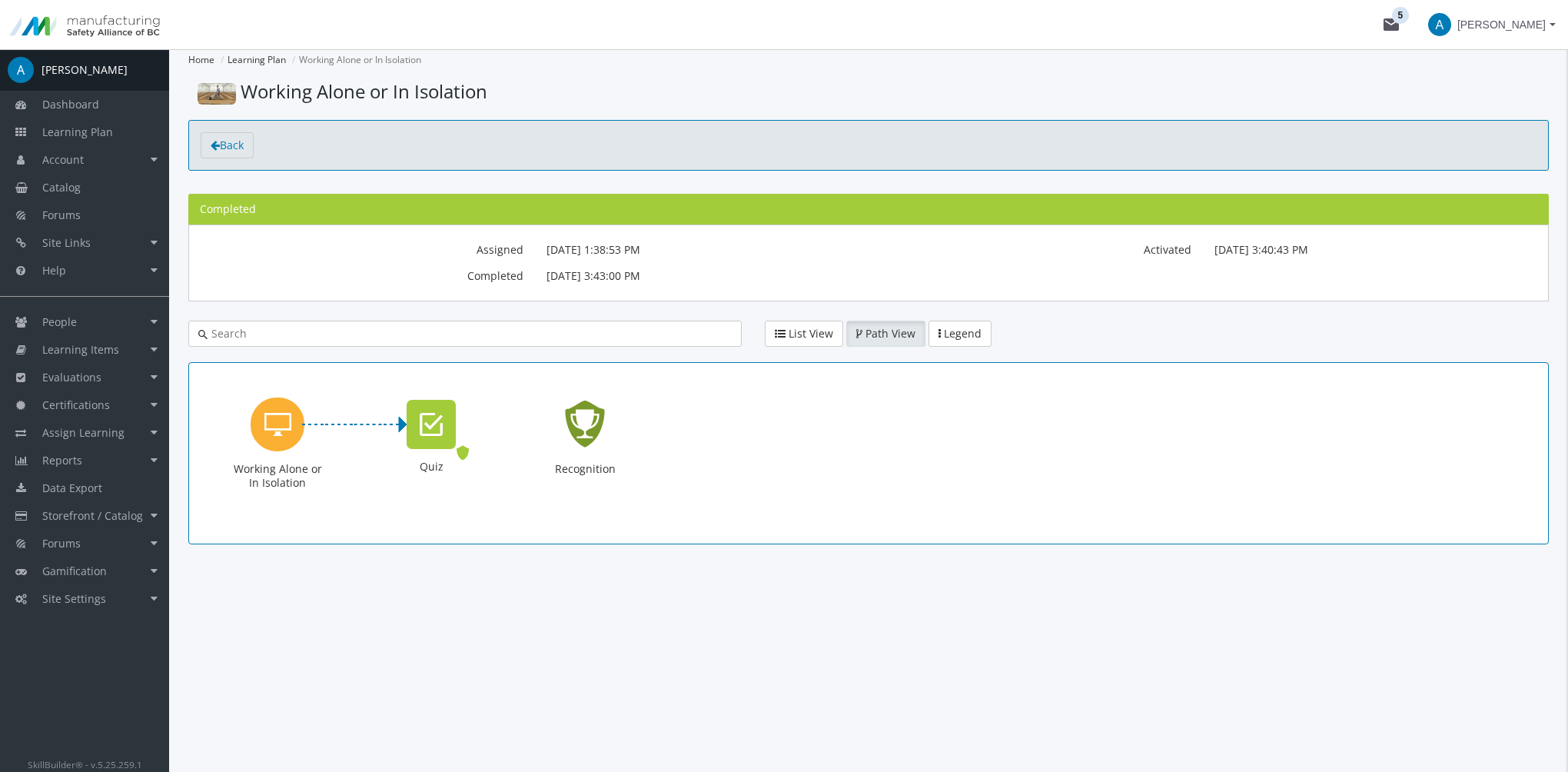
click at [587, 429] on icon "Recognition - Completed" at bounding box center [585, 424] width 49 height 70
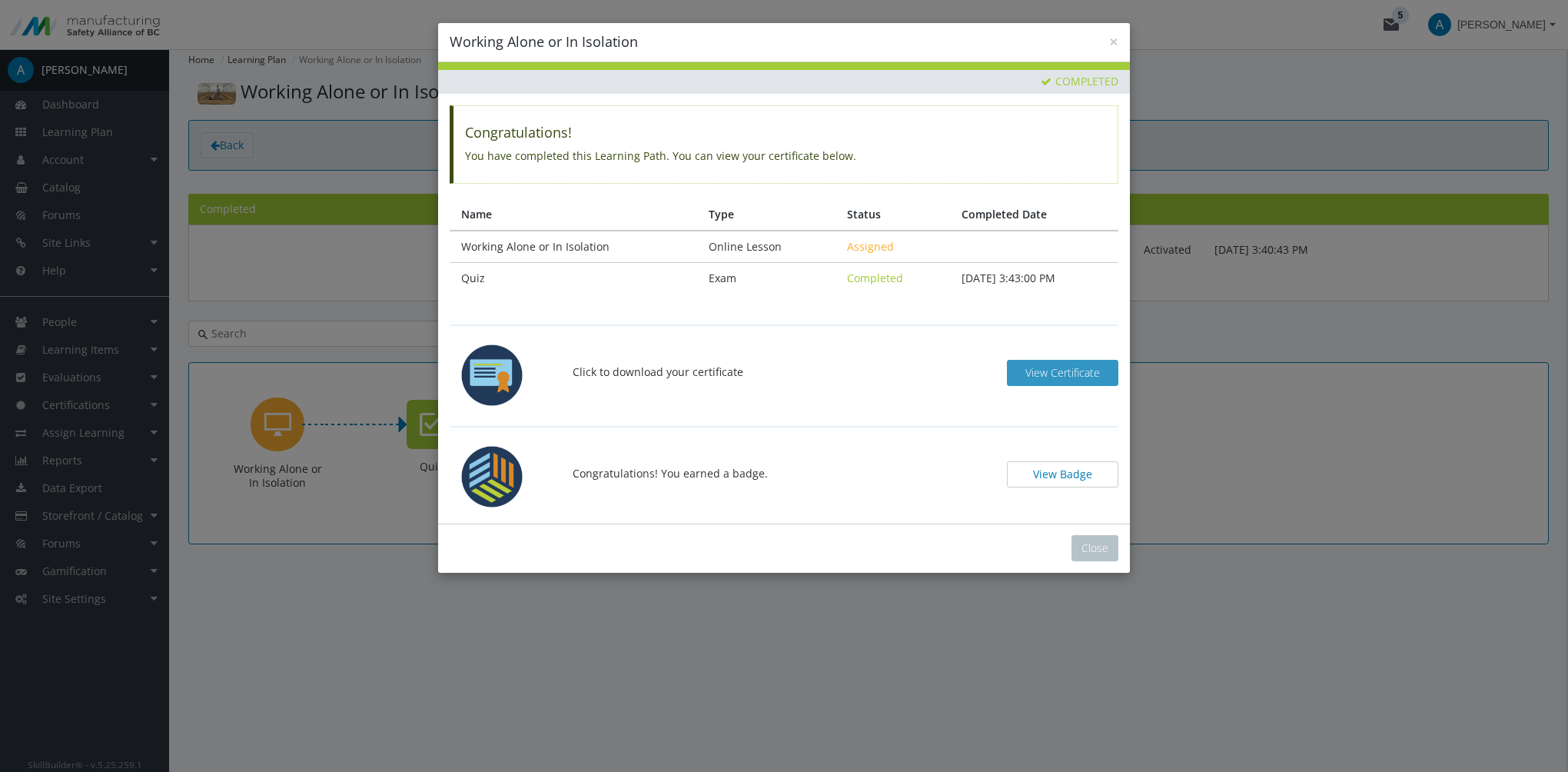
click at [1061, 369] on span "View Certificate" at bounding box center [1062, 373] width 74 height 14
click at [1065, 468] on button "View Badge" at bounding box center [1062, 474] width 111 height 26
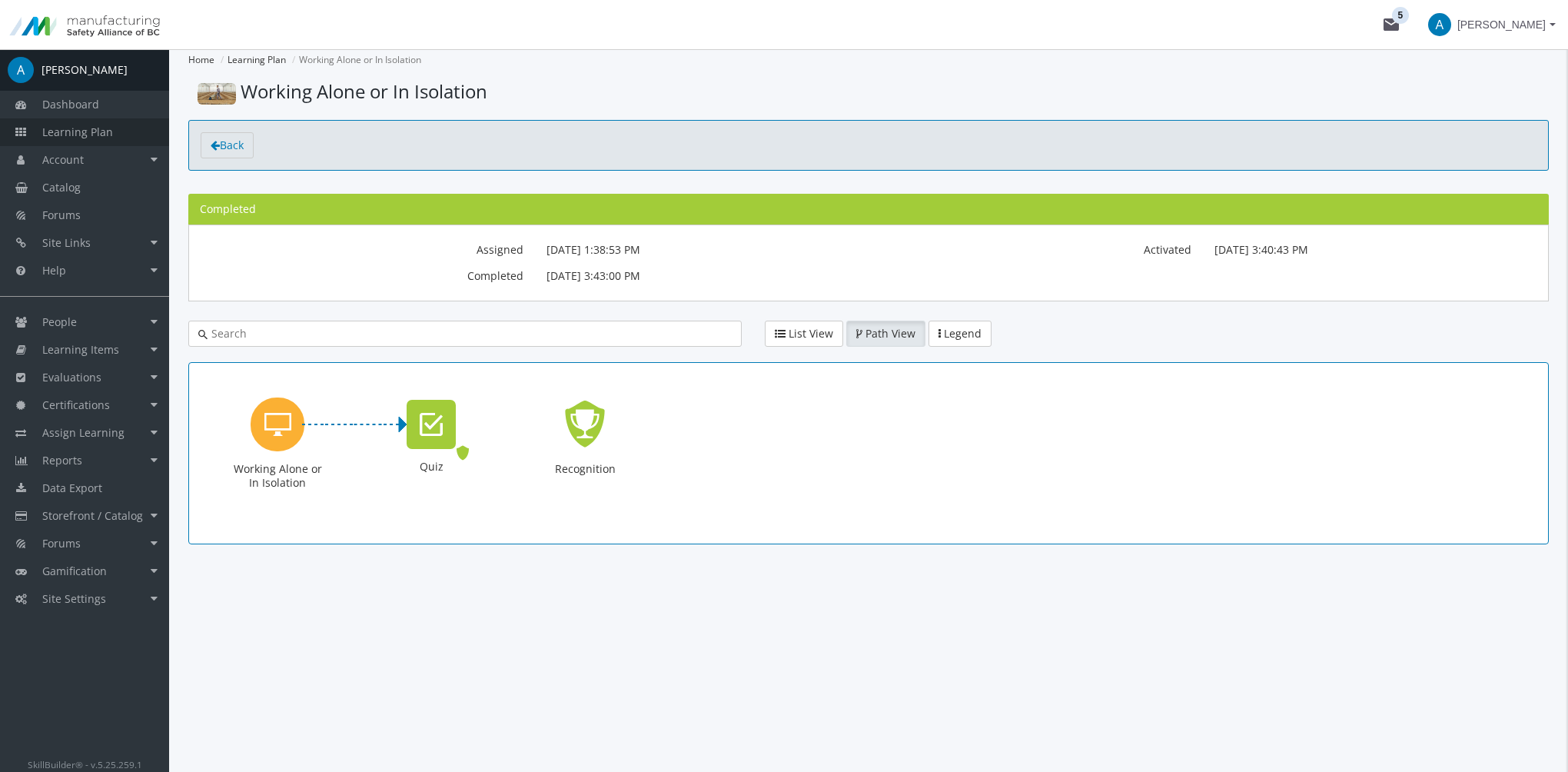
click at [116, 133] on link "Learning Plan" at bounding box center [84, 132] width 169 height 28
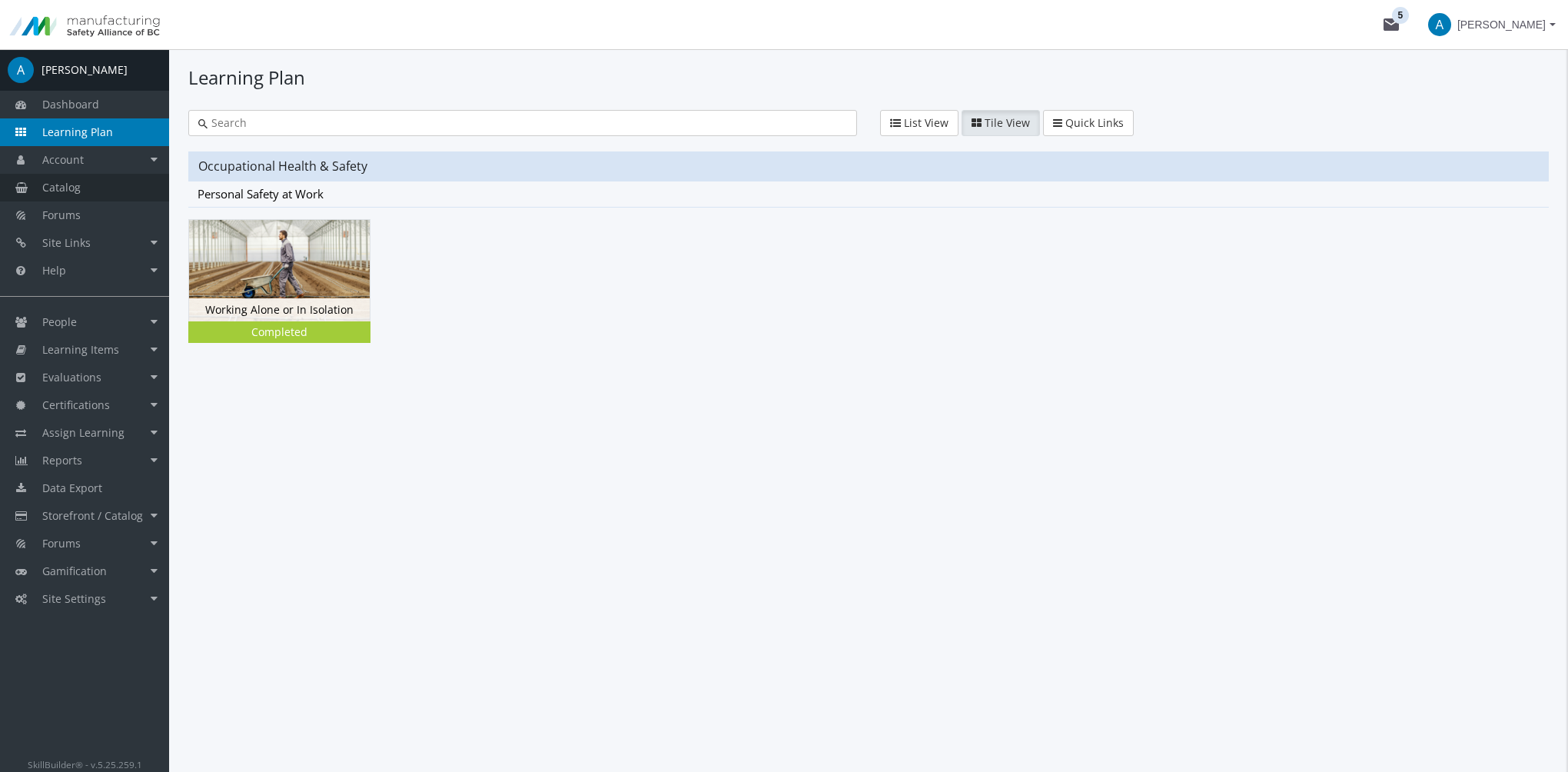
click at [96, 194] on link "Catalog" at bounding box center [84, 187] width 169 height 28
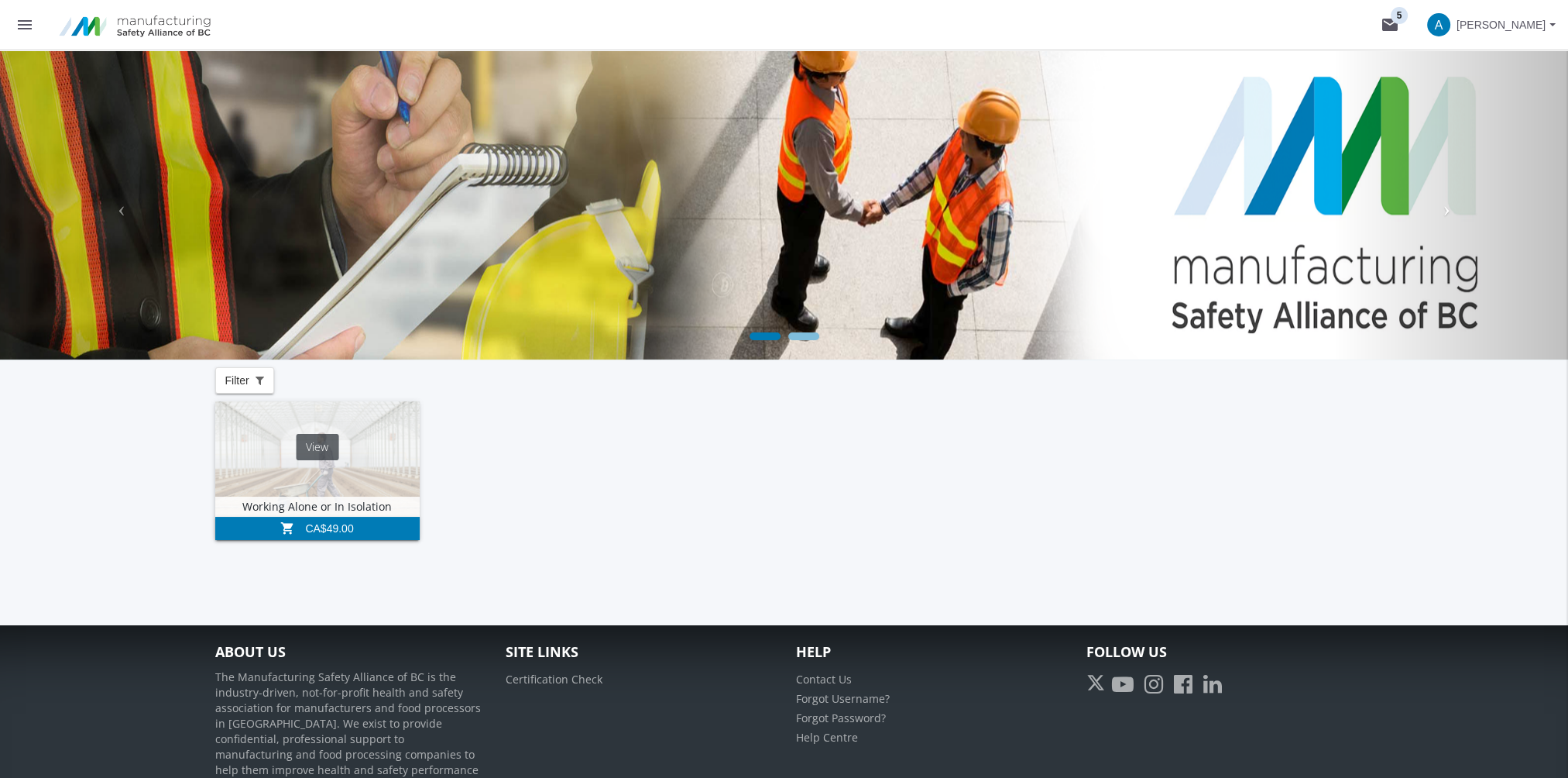
click at [303, 445] on div "View" at bounding box center [317, 447] width 42 height 26
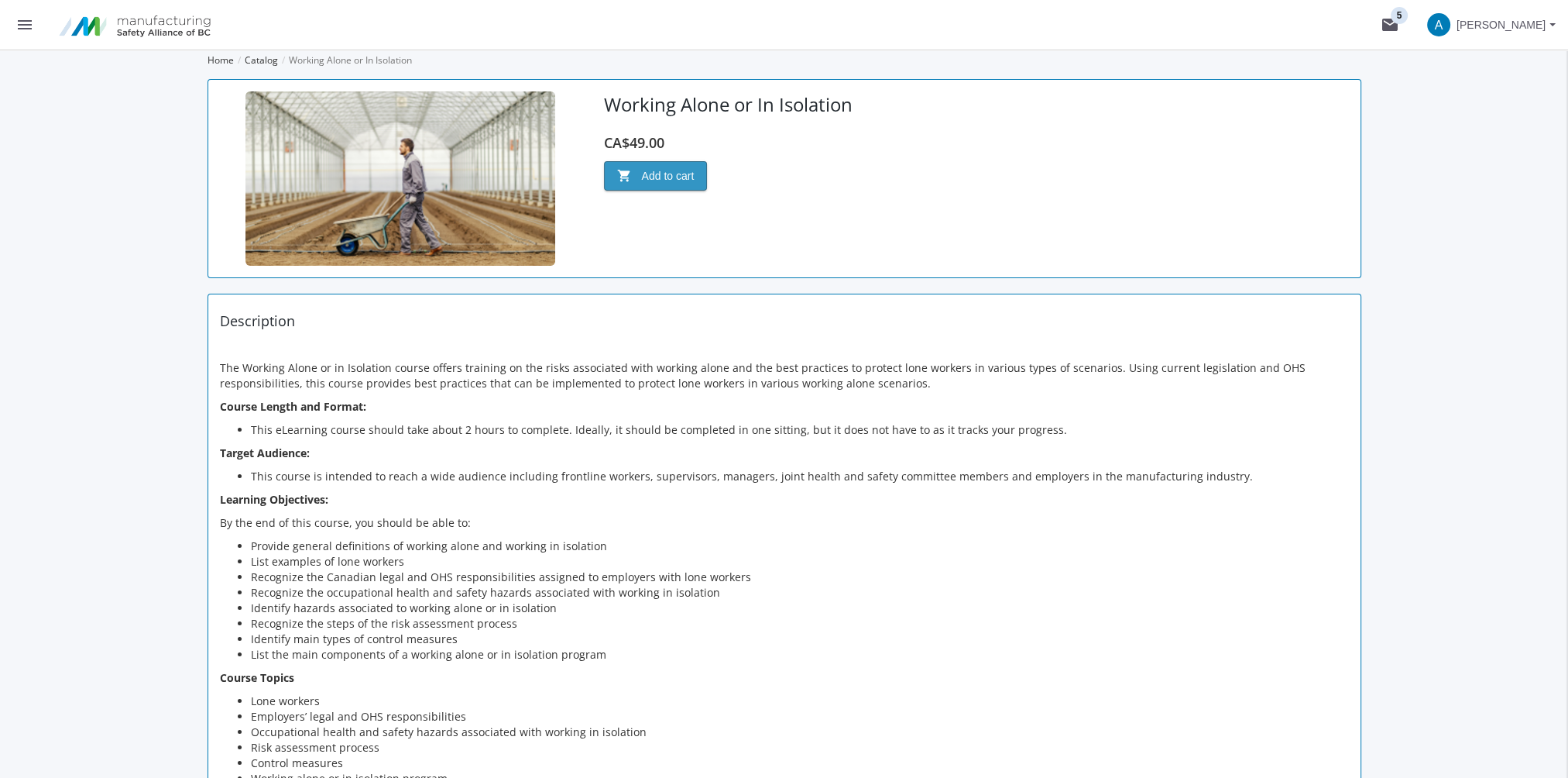
click at [682, 188] on span "shopping_cart Add to cart" at bounding box center [656, 175] width 78 height 28
click at [1389, 24] on mat-icon "shopping_cart 1" at bounding box center [1389, 24] width 19 height 19
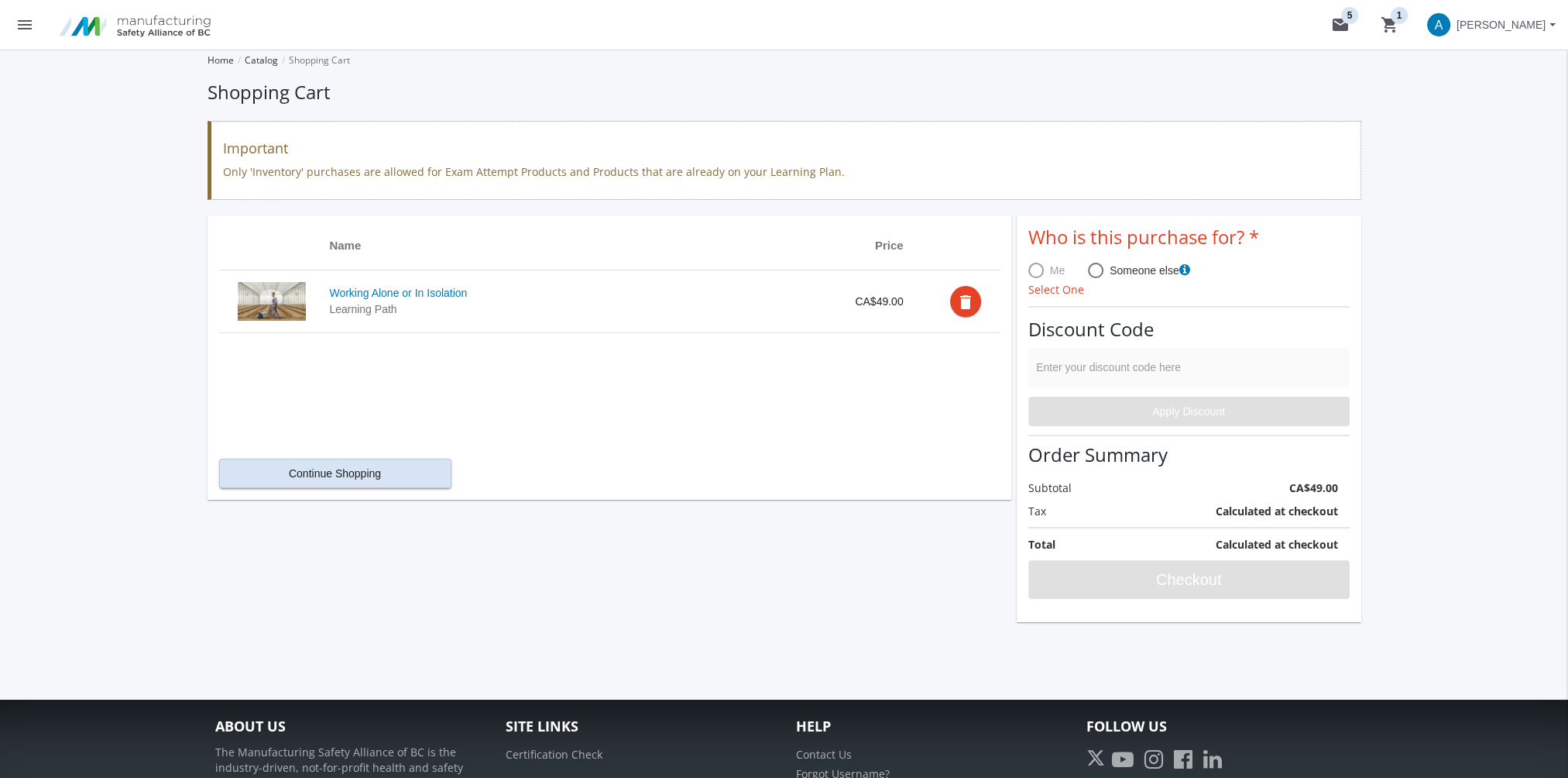
click at [1035, 274] on span at bounding box center [1036, 270] width 15 height 15
click at [14, 24] on button "menu" at bounding box center [24, 24] width 50 height 50
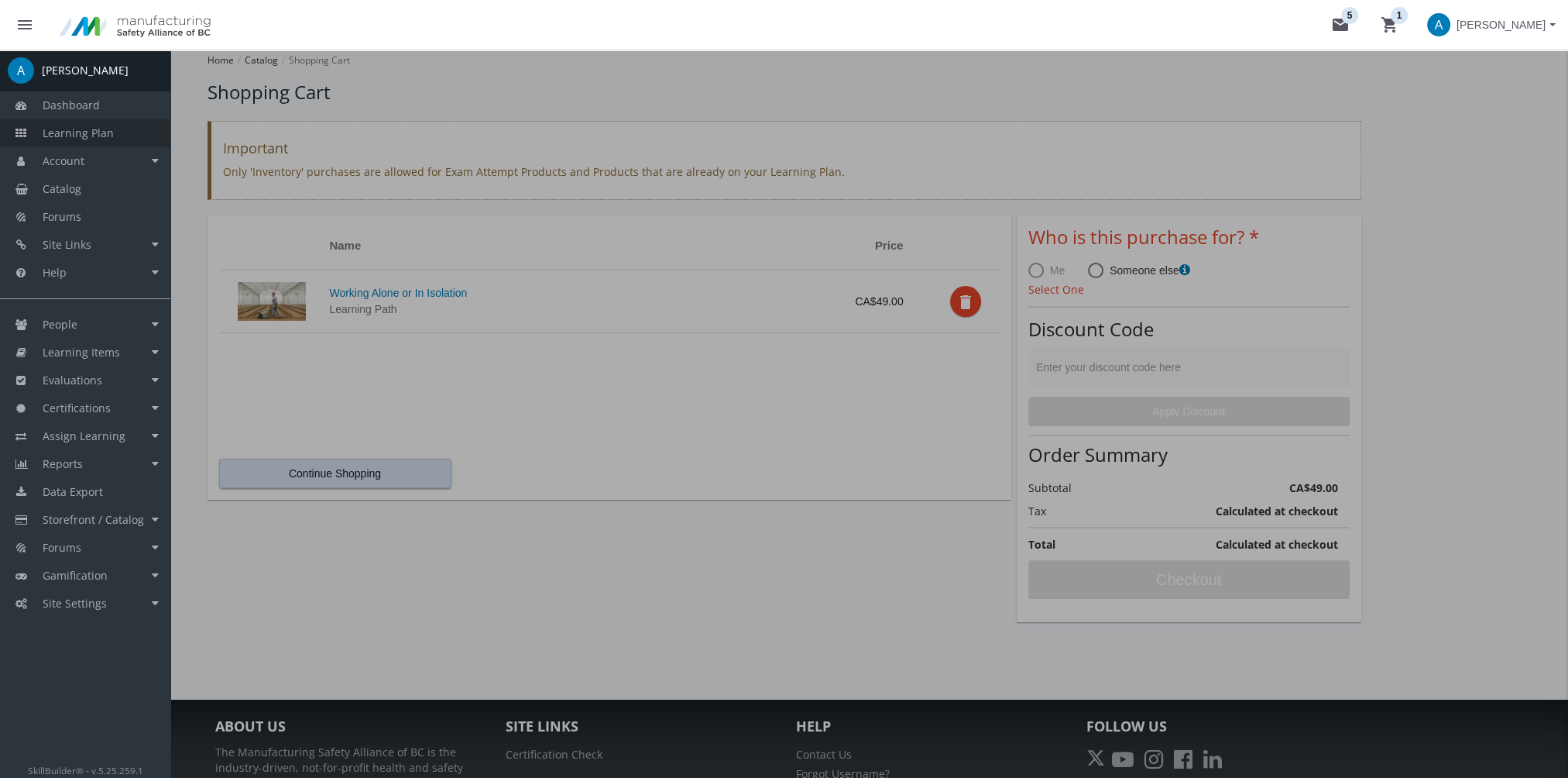
click at [114, 144] on link "Learning Plan" at bounding box center [85, 133] width 171 height 28
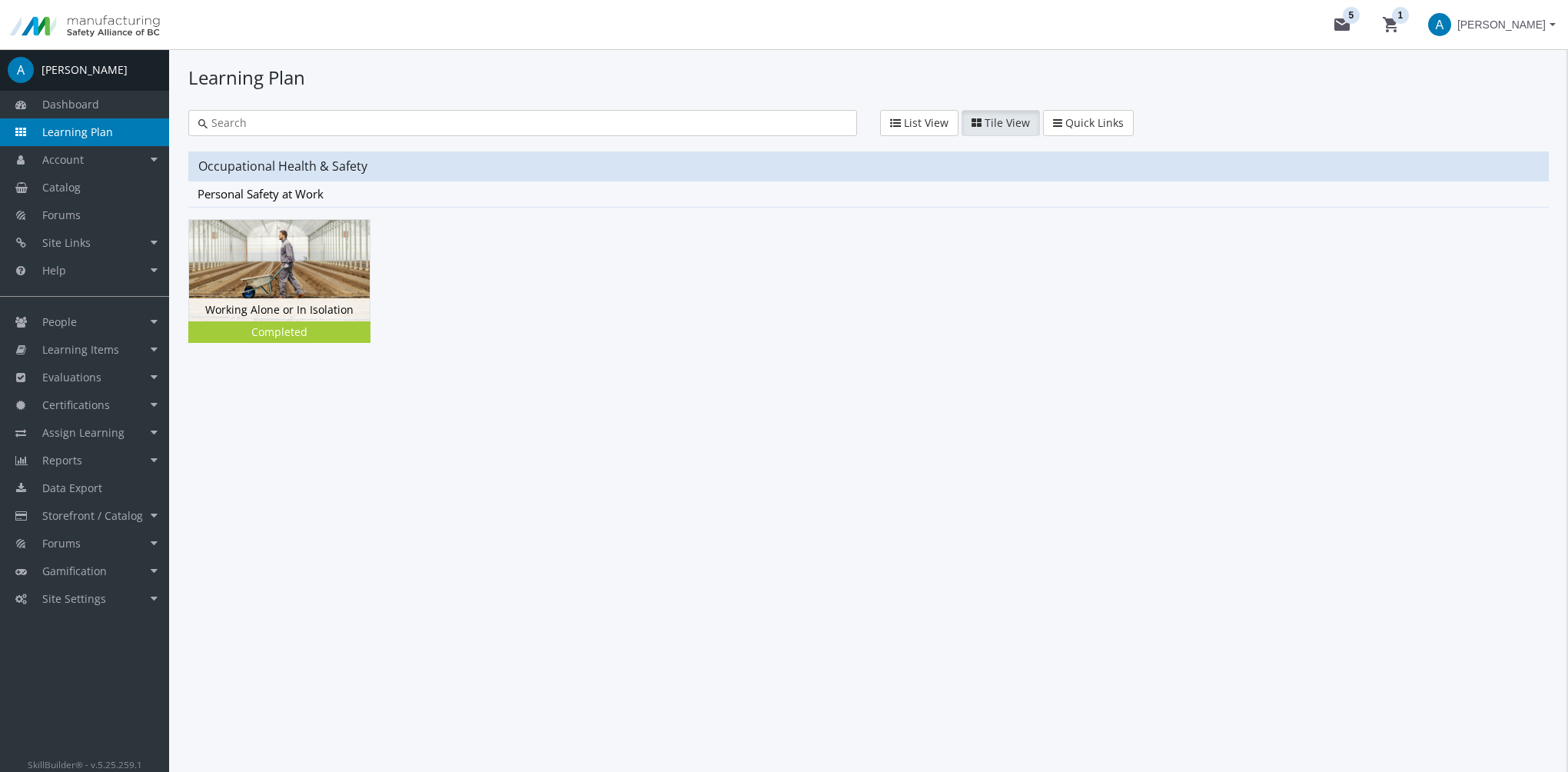
click at [1478, 24] on span "[PERSON_NAME]" at bounding box center [1501, 24] width 89 height 28
click at [1478, 128] on link "Sign Out" at bounding box center [1491, 136] width 139 height 17
